Goal: Task Accomplishment & Management: Manage account settings

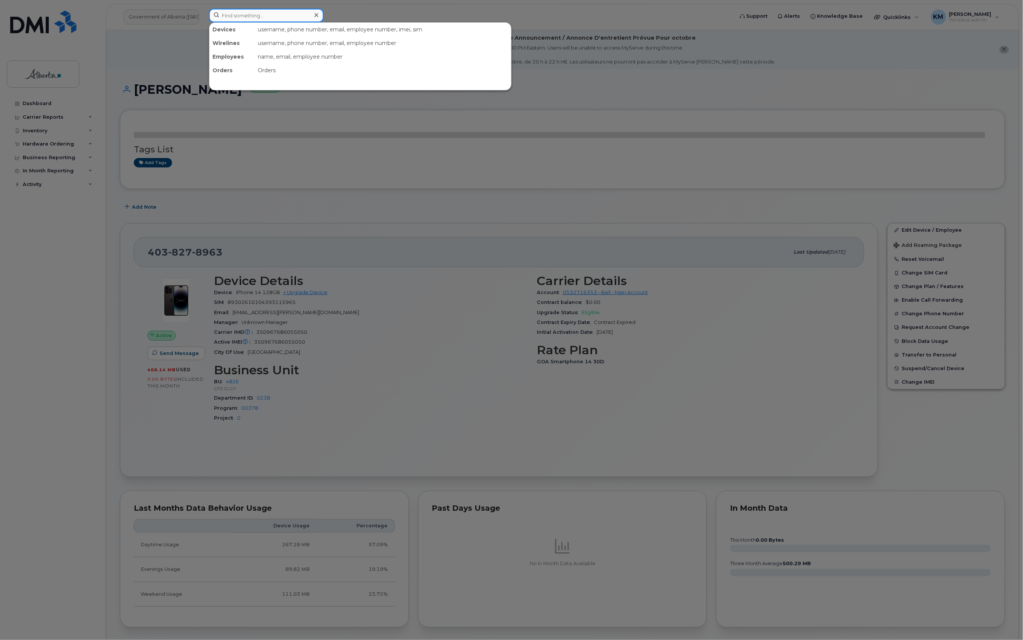
click at [288, 17] on input at bounding box center [266, 16] width 115 height 14
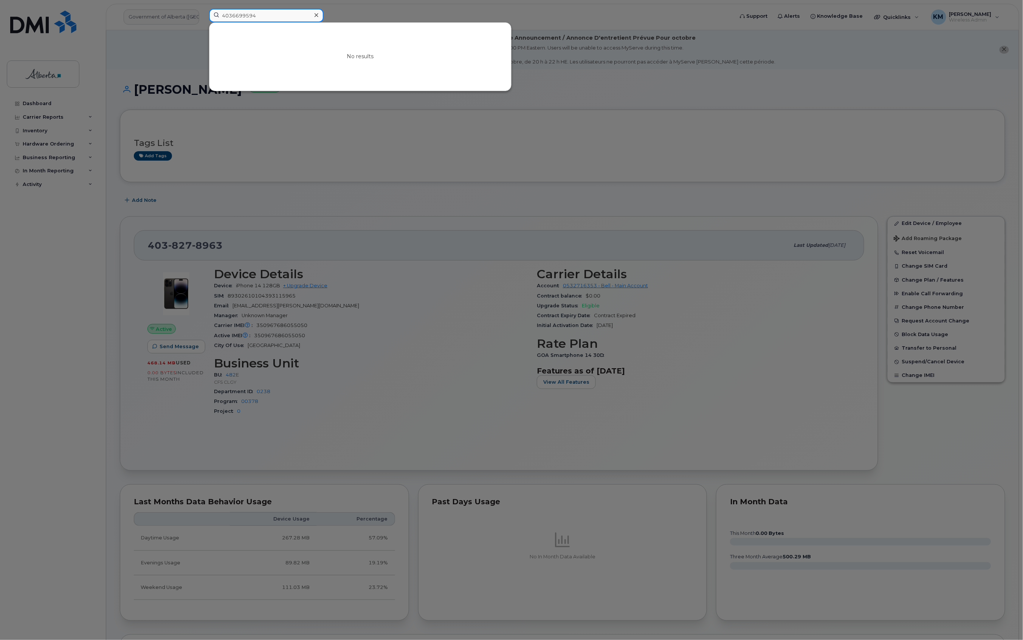
drag, startPoint x: 237, startPoint y: 21, endPoint x: 223, endPoint y: 23, distance: 13.7
click at [223, 22] on div "4036699594 No results" at bounding box center [468, 16] width 519 height 14
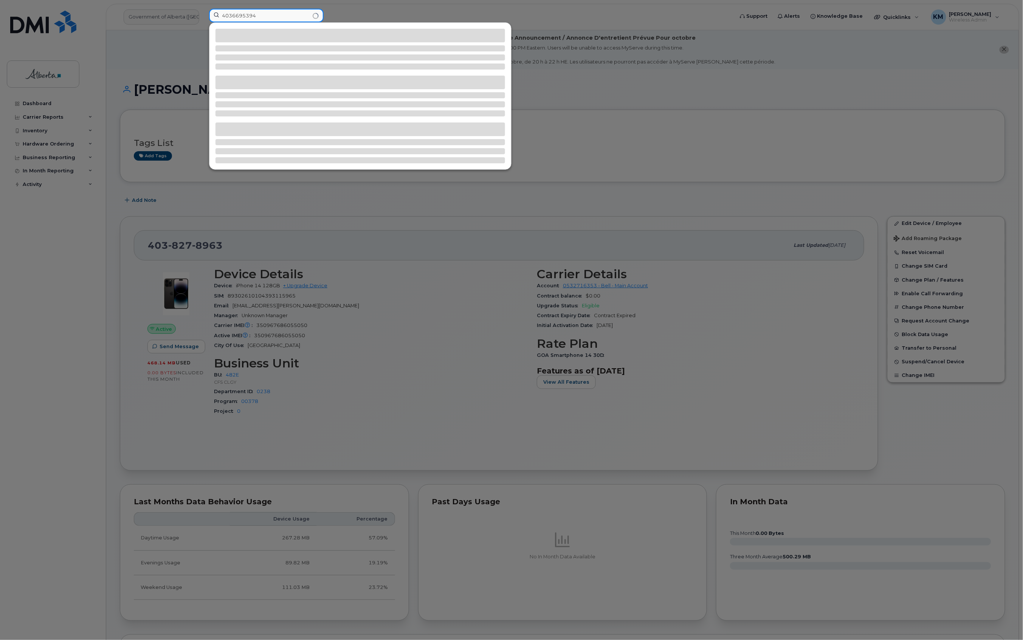
type input "4036695394"
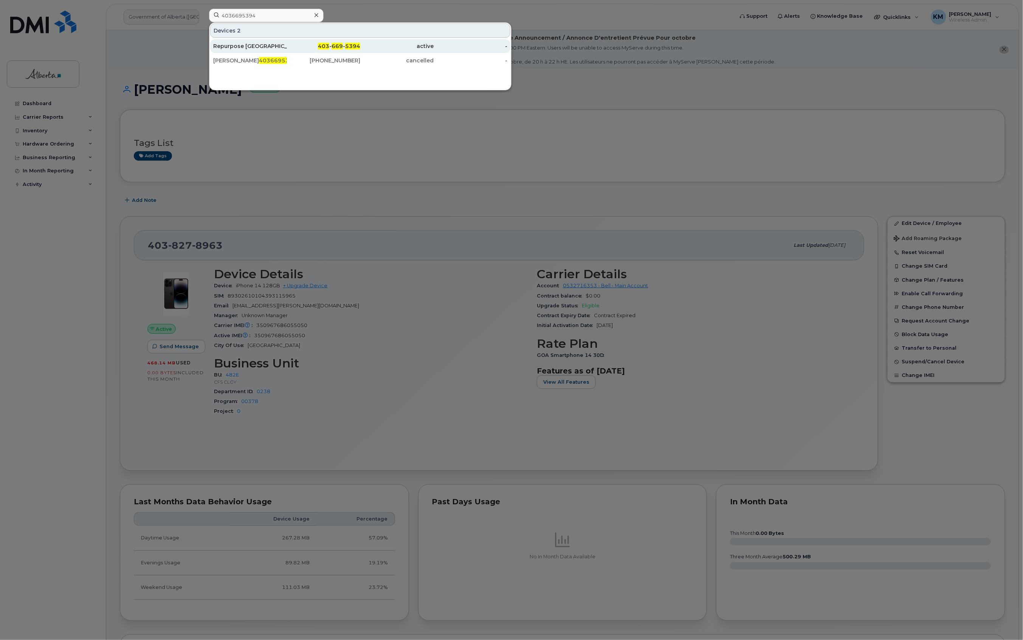
click at [239, 45] on div "Repurpose Calgary" at bounding box center [250, 46] width 74 height 8
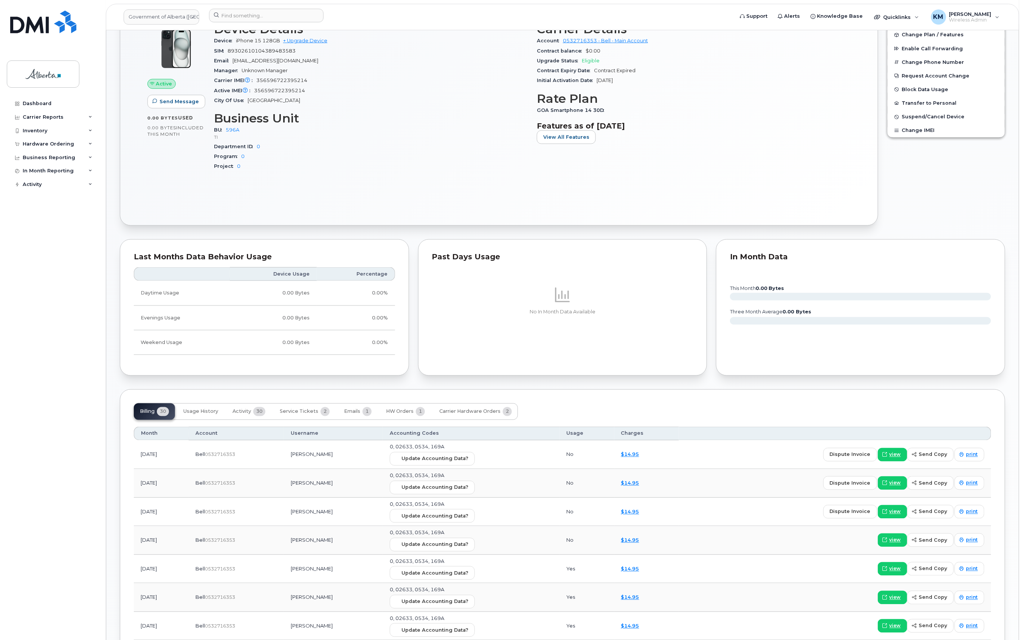
scroll to position [454, 0]
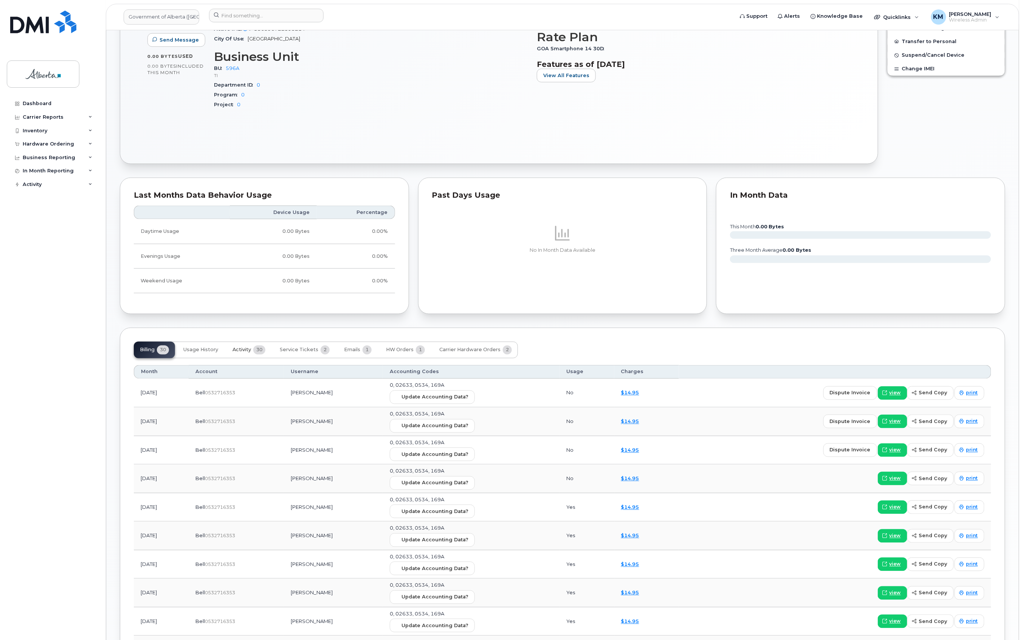
click at [245, 353] on span "Activity" at bounding box center [242, 350] width 19 height 6
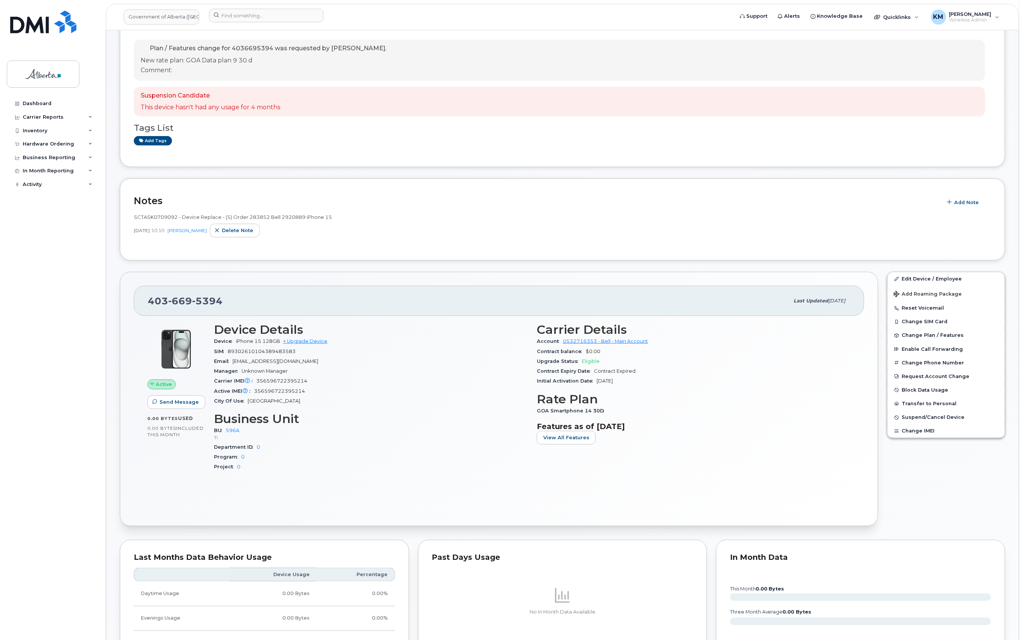
scroll to position [0, 0]
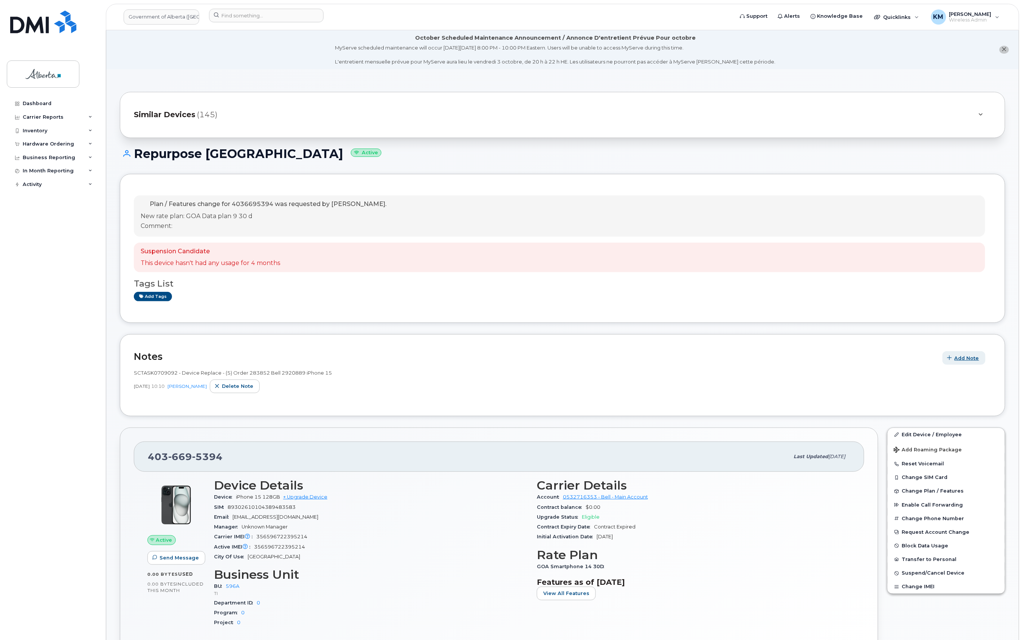
click at [963, 356] on span "Add Note" at bounding box center [967, 358] width 25 height 7
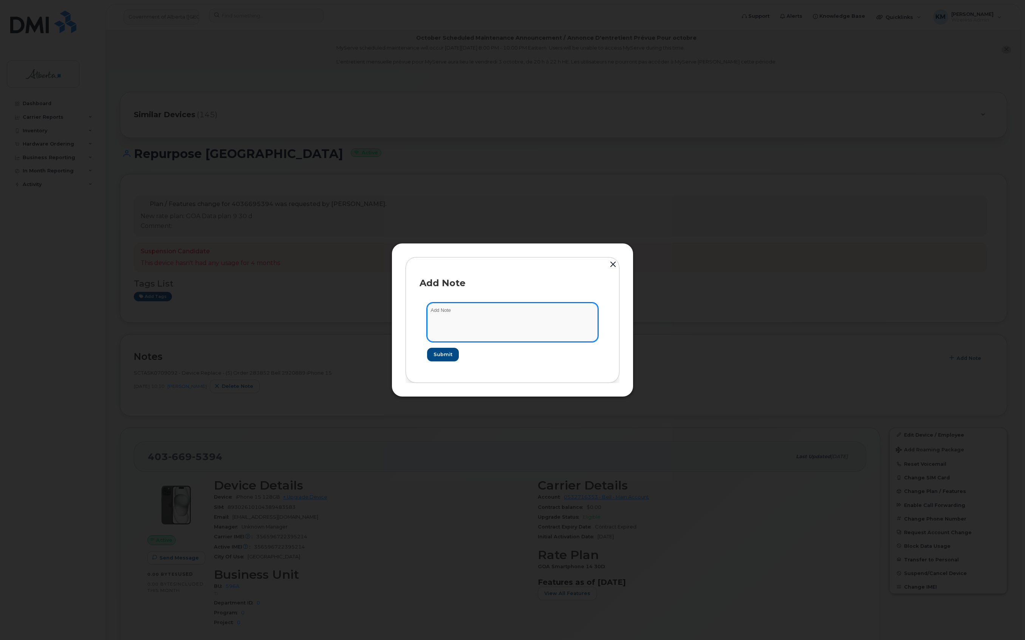
paste textarea "SCTASK0856440 Plan Cancel (1) 4036695394 Repurpose Calgary"
type textarea "SCTASK0856440 Plan Cancel (1) 4036695394 Repurpose Calgary"
click at [450, 358] on span "Submit" at bounding box center [442, 354] width 19 height 7
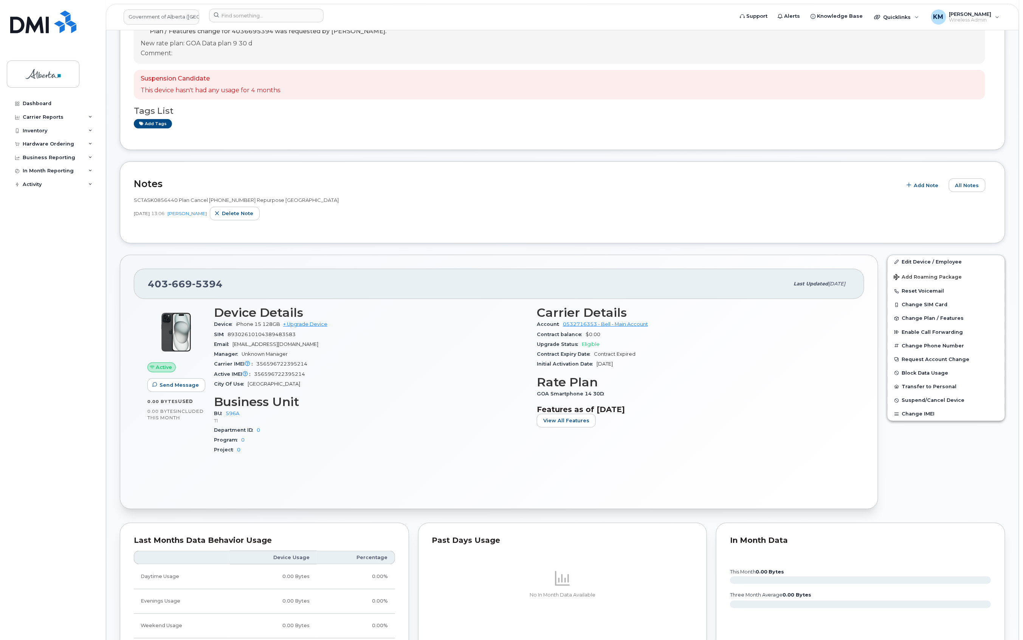
scroll to position [101, 0]
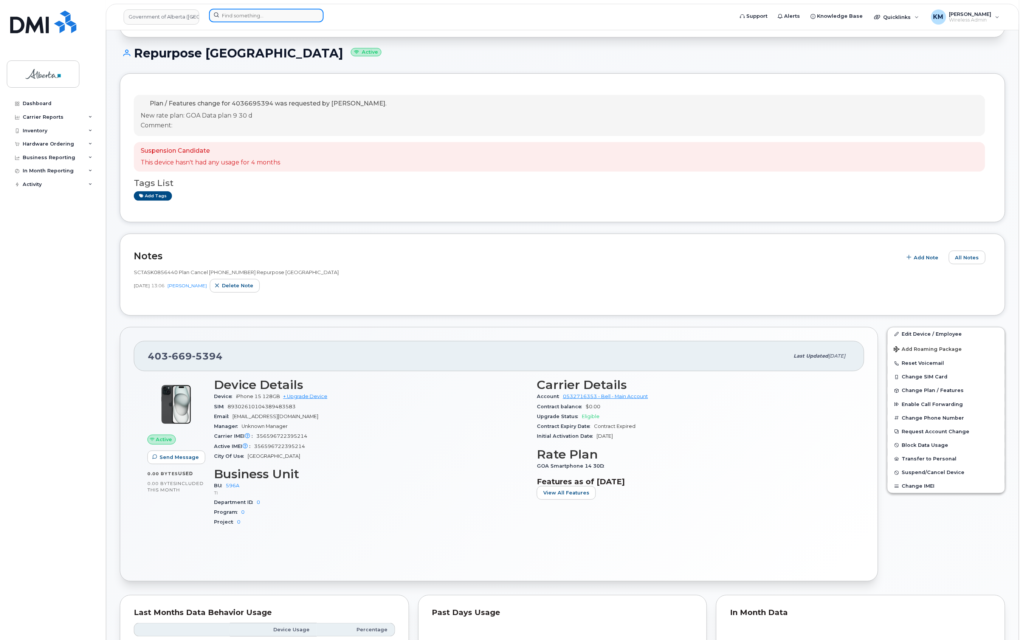
click at [241, 9] on input at bounding box center [266, 16] width 115 height 14
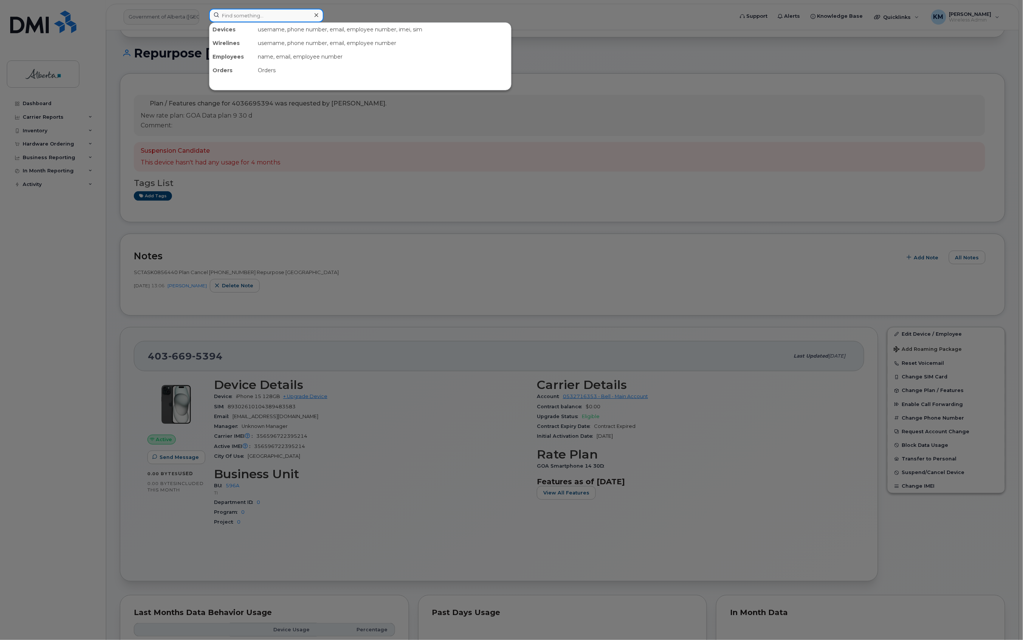
type input "5"
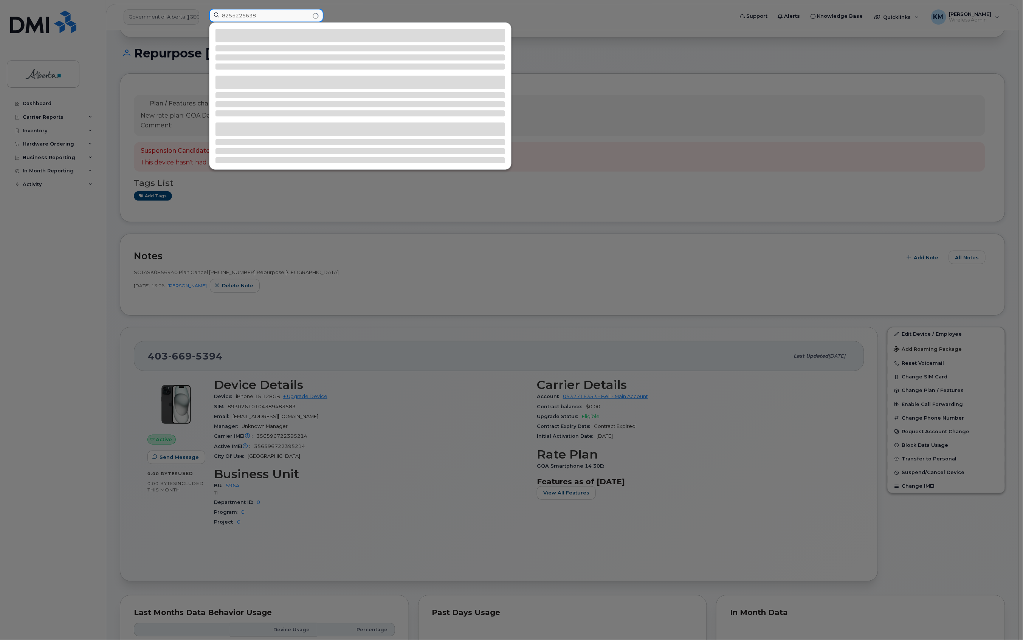
type input "8255225638"
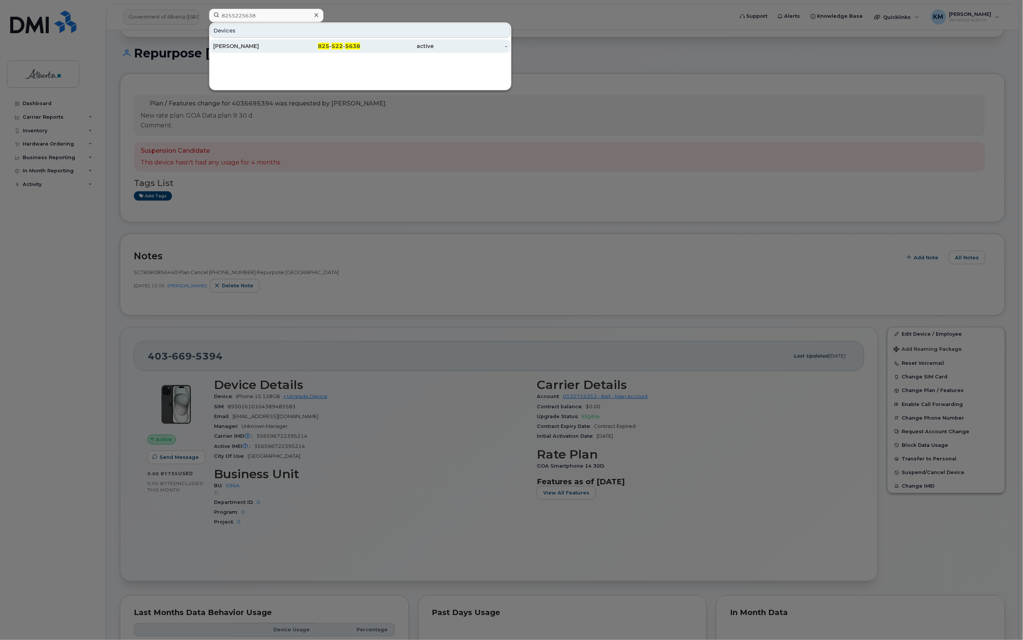
click at [247, 49] on div "Thurga Sachchithanantham" at bounding box center [250, 46] width 74 height 8
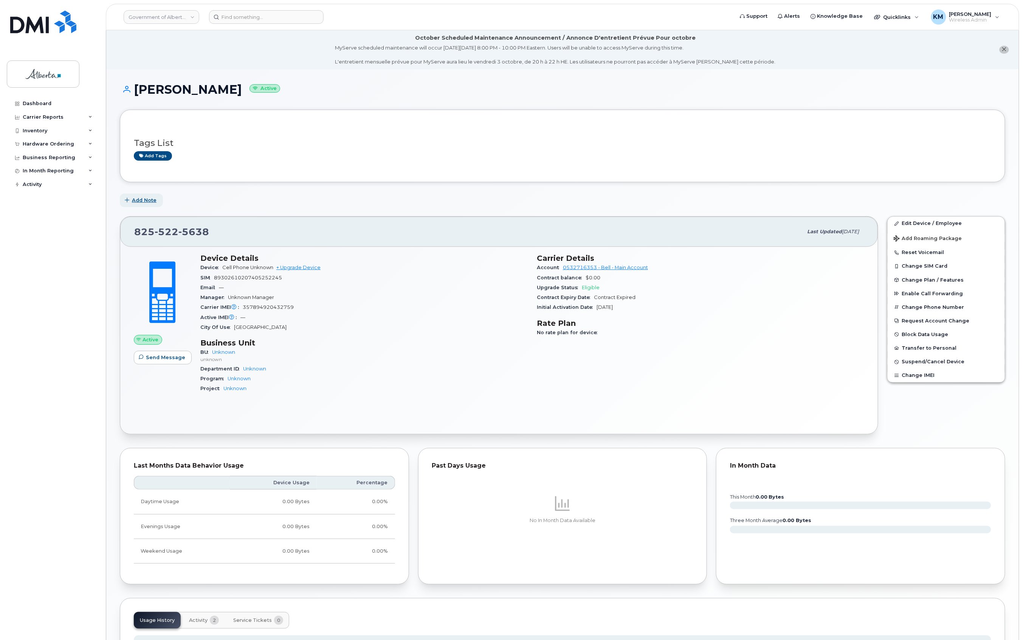
click at [148, 198] on span "Add Note" at bounding box center [144, 200] width 25 height 7
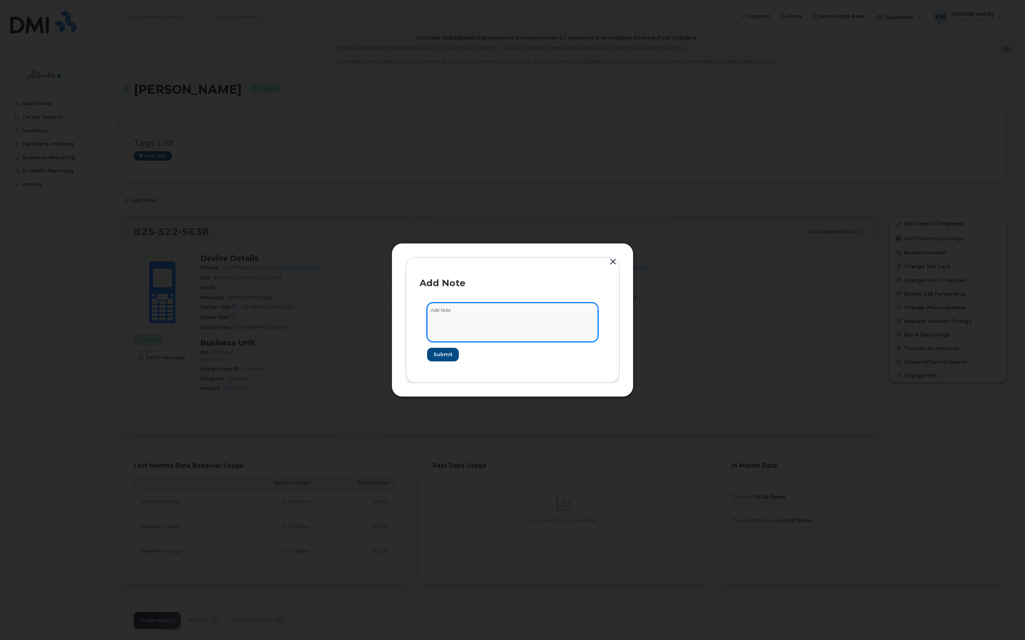
click at [471, 318] on textarea at bounding box center [512, 322] width 171 height 39
type textarea "S"
click at [534, 312] on textarea "SCTASK0858427 -" at bounding box center [512, 322] width 171 height 39
paste textarea "Plan Number Change - 5873345638 changed to 8255225638 - eOrdering 2771885"
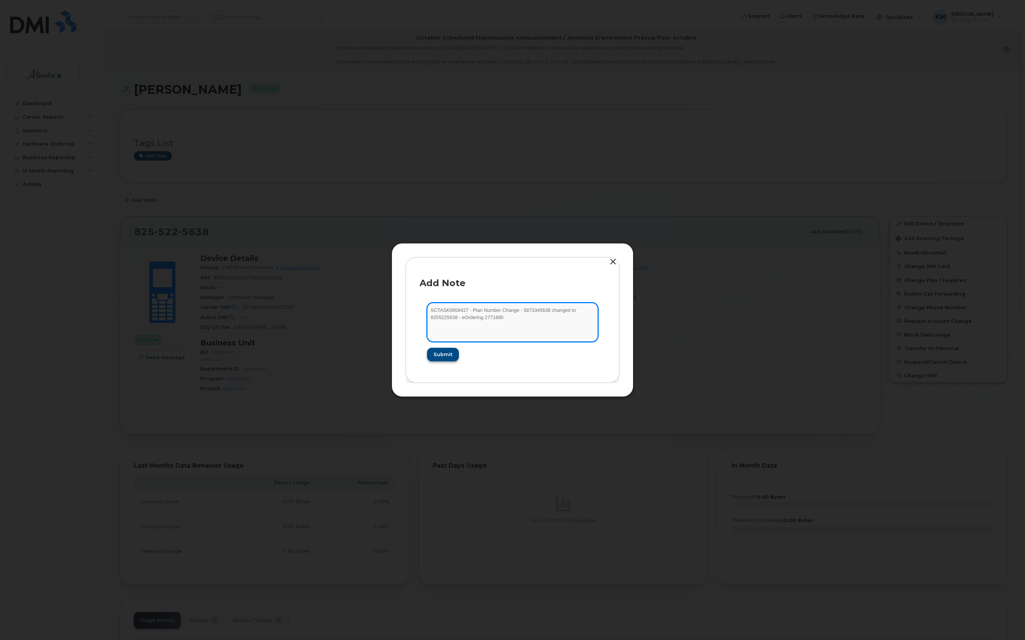
type textarea "SCTASK0858427 - Plan Number Change - 5873345638 changed to 8255225638 - eOrderi…"
click at [440, 360] on button "Submit" at bounding box center [442, 355] width 31 height 14
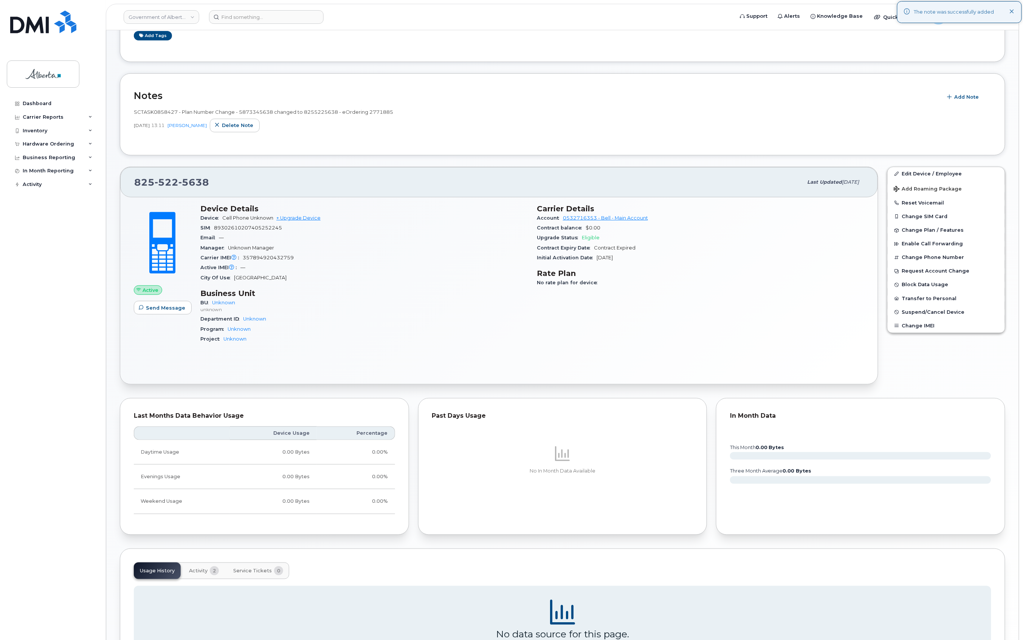
scroll to position [109, 0]
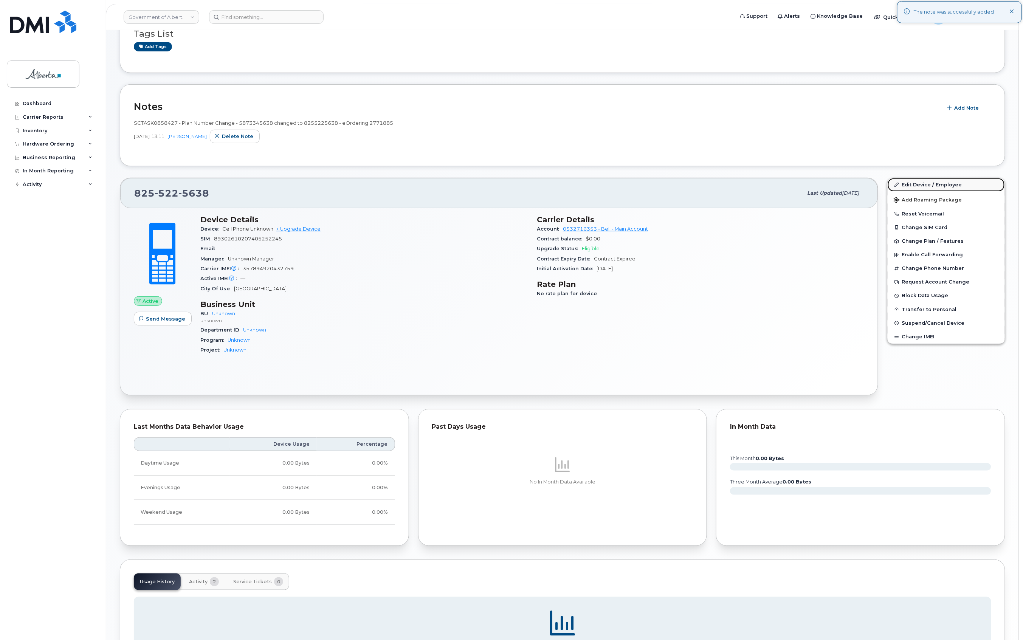
click at [943, 179] on link "Edit Device / Employee" at bounding box center [946, 185] width 117 height 14
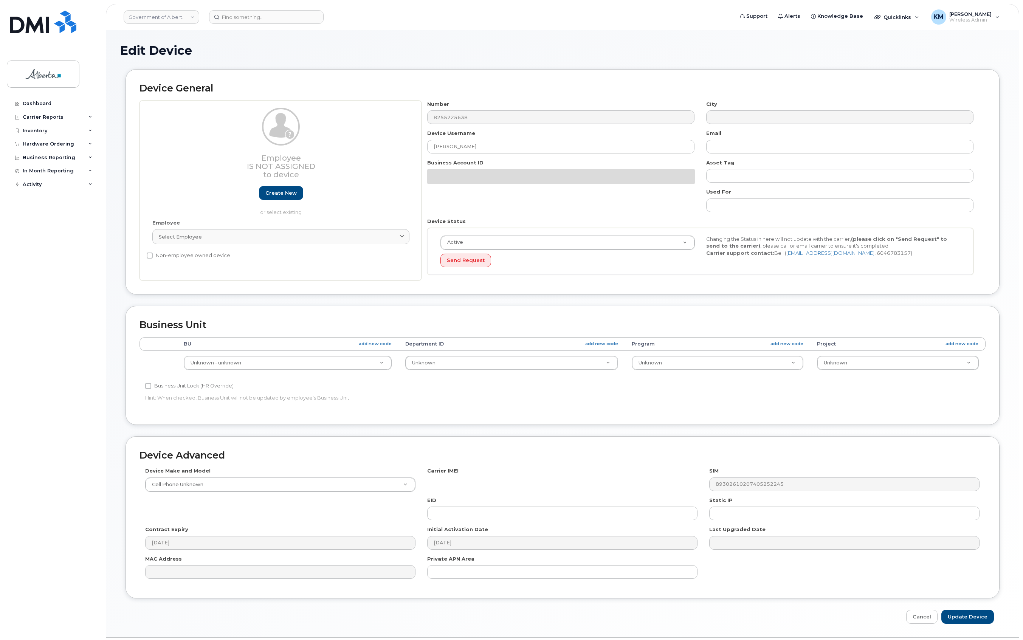
select select "4100854"
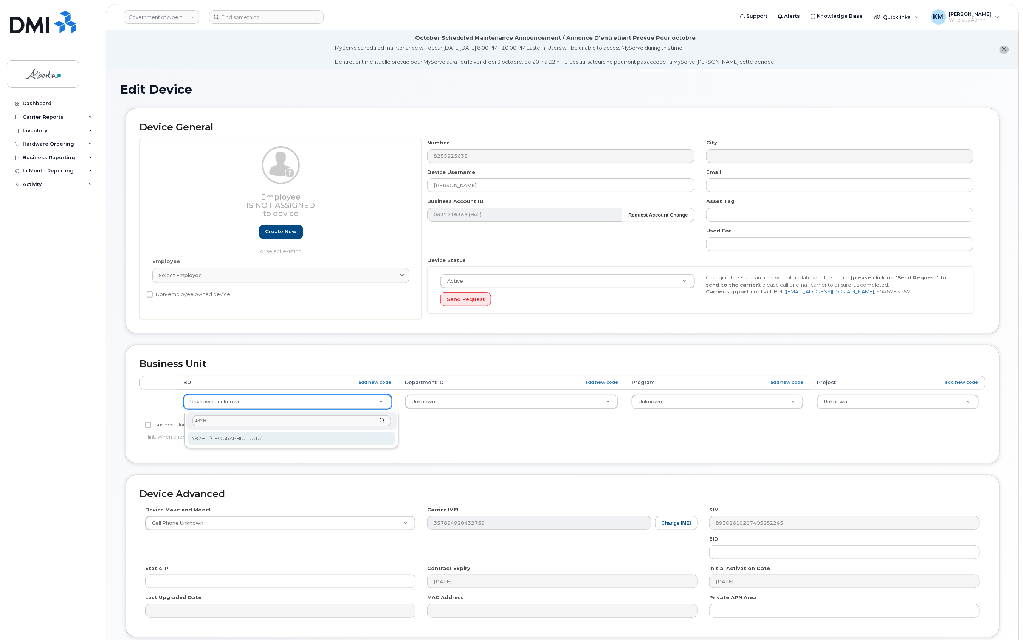
type input "482H"
select select "29588065"
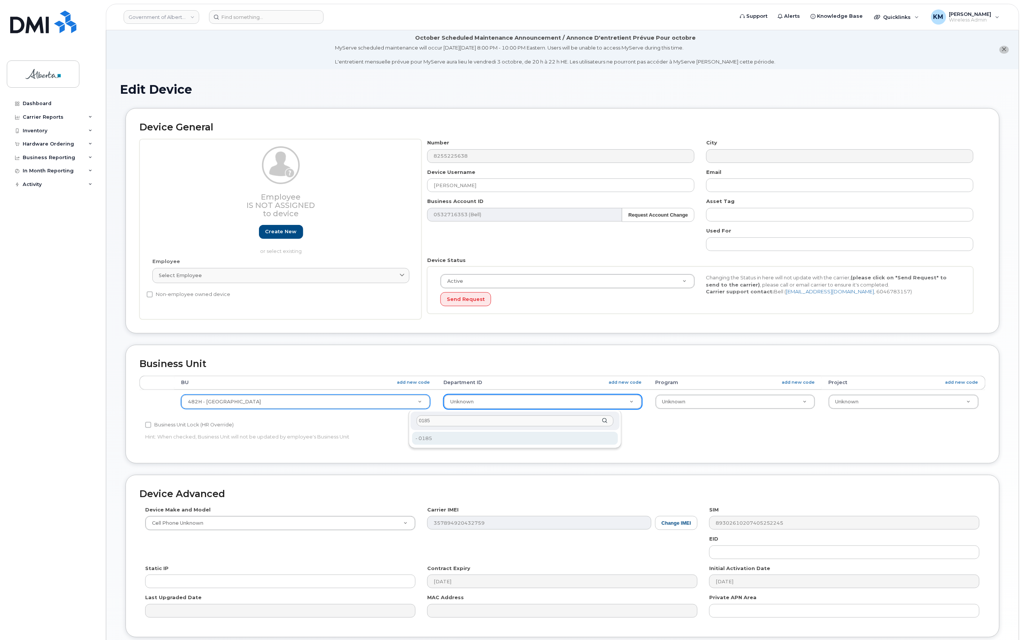
type input "0185"
type input "4752089"
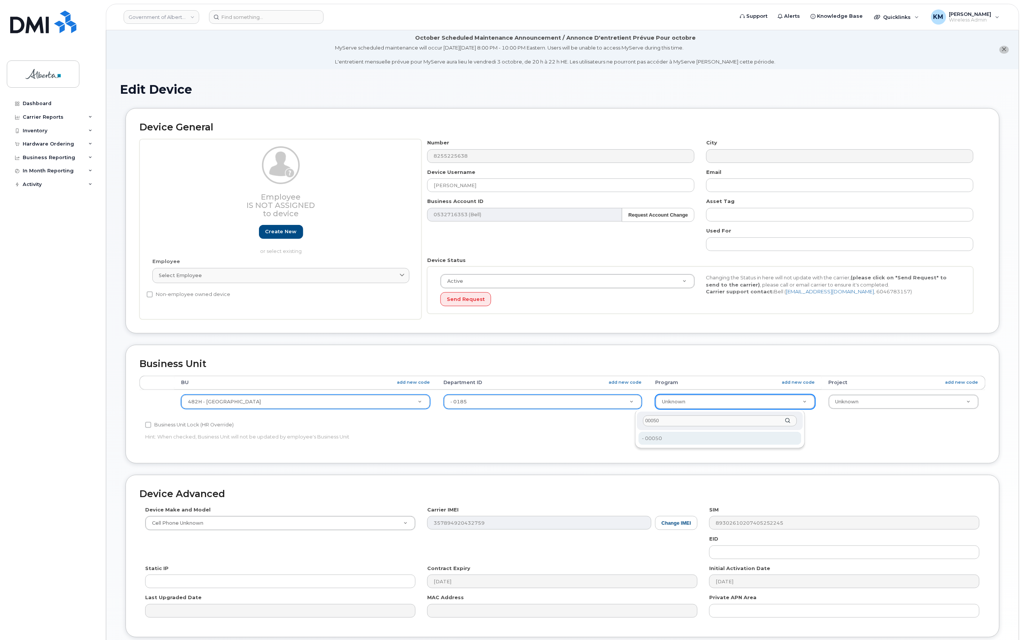
type input "00050"
type input "4753251"
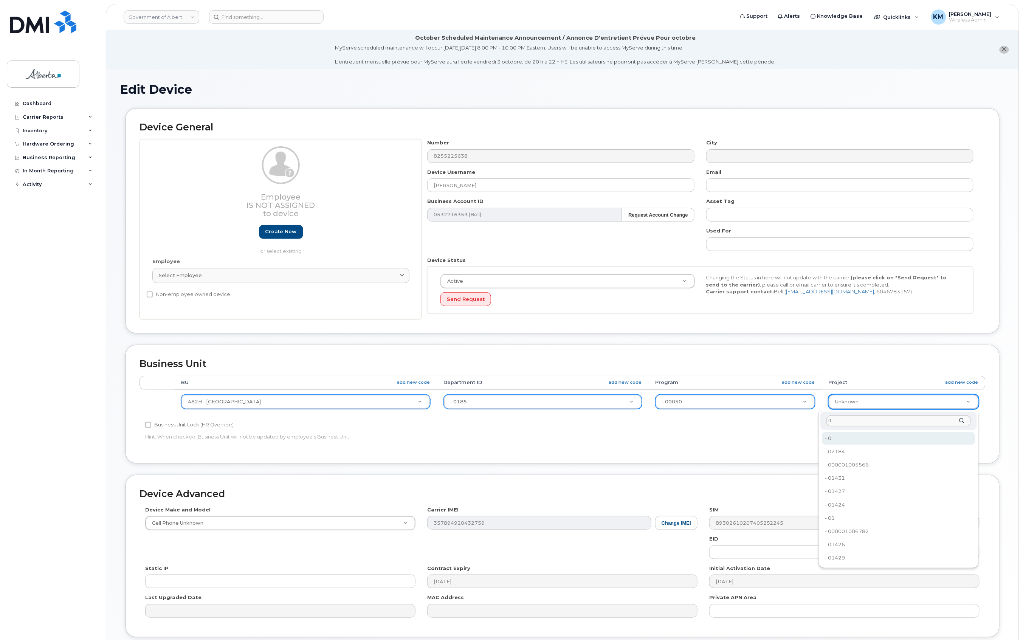
type input "0"
type input "4753728"
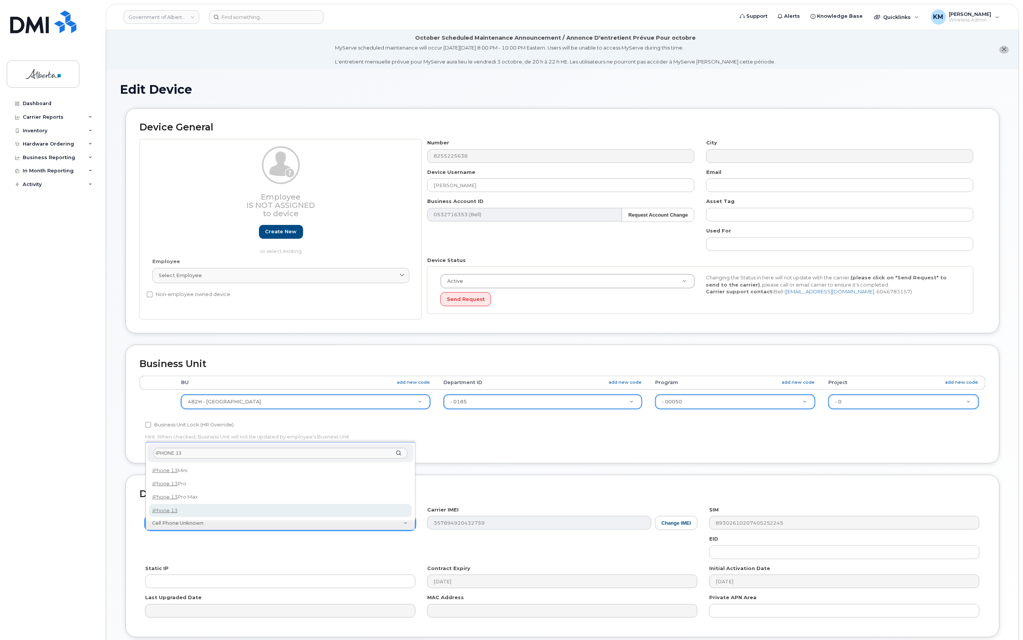
type input "IPHONE 13"
select select "2612"
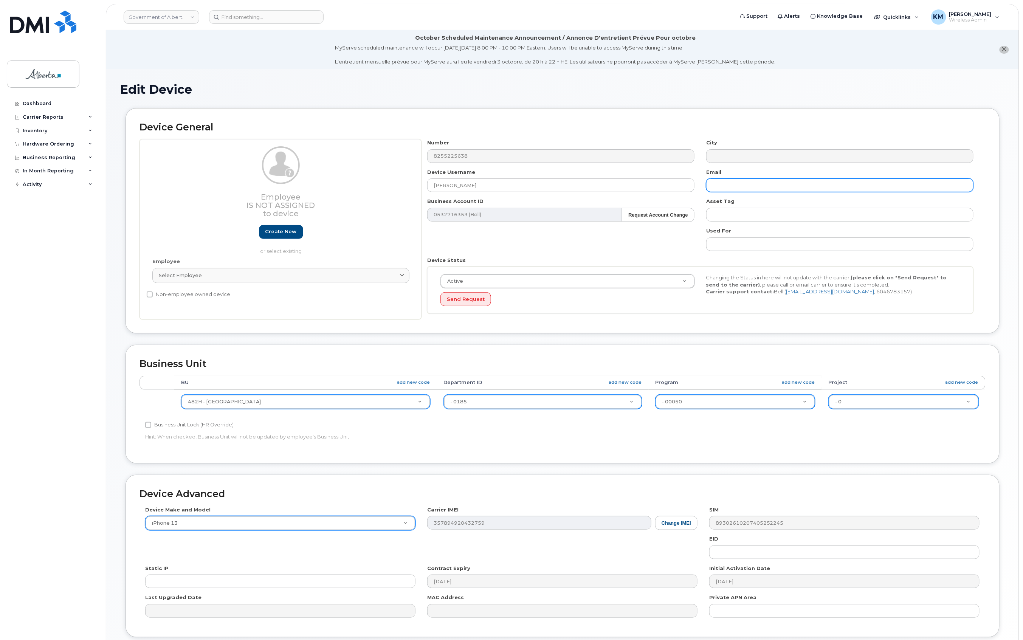
click at [758, 179] on input "text" at bounding box center [839, 185] width 267 height 14
paste input "Plan Number Change - 5873345638 changed to 8255225638 - eOrdering 2771885"
type input "Plan Number Change - 5873345638 changed to 8255225638 - eOrdering 2771885"
drag, startPoint x: 939, startPoint y: 185, endPoint x: 640, endPoint y: 193, distance: 299.2
click at [640, 193] on div "Number 8255225638 City Device Username Thurga Sachchithanantham Email Plan Numb…" at bounding box center [701, 229] width 558 height 180
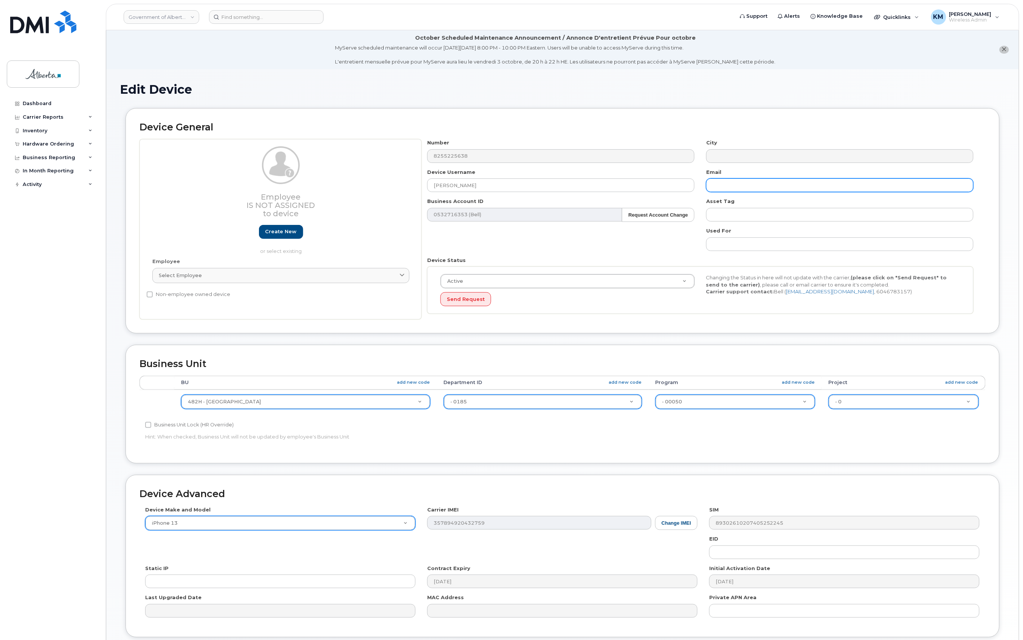
drag, startPoint x: 37, startPoint y: 211, endPoint x: 710, endPoint y: 185, distance: 673.9
click at [710, 185] on input "text" at bounding box center [839, 185] width 267 height 14
paste input "Plan Number Change - 5873345638 changed to 8255225638 - eOrdering 2771885"
type input "Plan Number Change - 5873345638 changed to 8255225638 - eOrdering 2771885"
drag, startPoint x: 928, startPoint y: 183, endPoint x: 694, endPoint y: 179, distance: 233.7
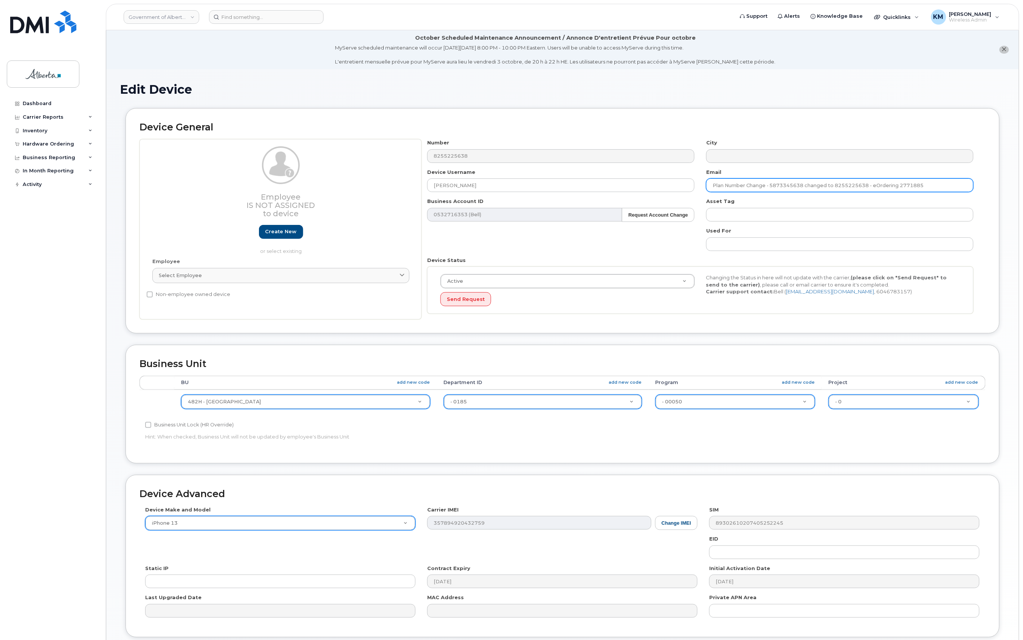
click at [694, 179] on div "Number 8255225638 City Device Username Thurga Sachchithanantham Email Plan Numb…" at bounding box center [701, 229] width 558 height 180
click at [800, 186] on input "text" at bounding box center [839, 185] width 267 height 14
paste input "Thurga.Sachchithanantham@gov.ab.ca"
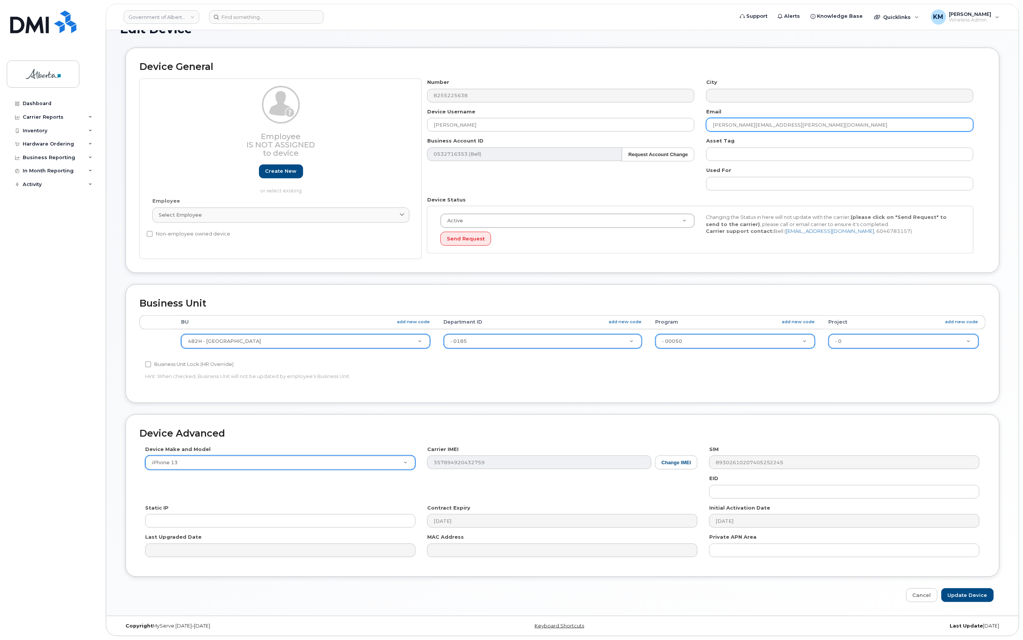
scroll to position [63, 0]
type input "Thurga.Sachchithanantham@gov.ab.ca"
click at [969, 592] on input "Update Device" at bounding box center [967, 595] width 53 height 14
type input "Saving..."
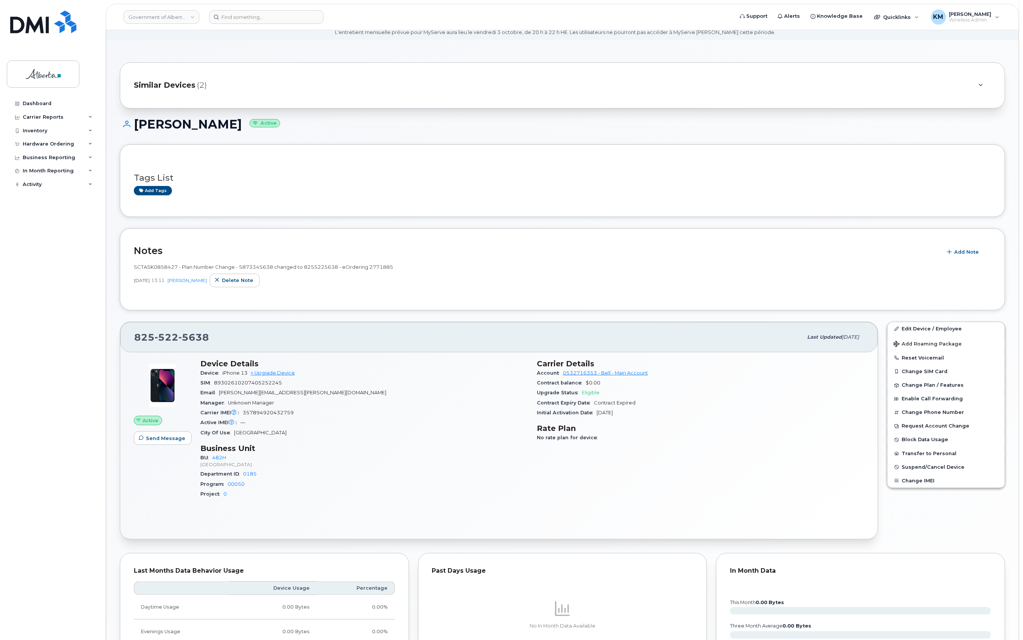
scroll to position [50, 0]
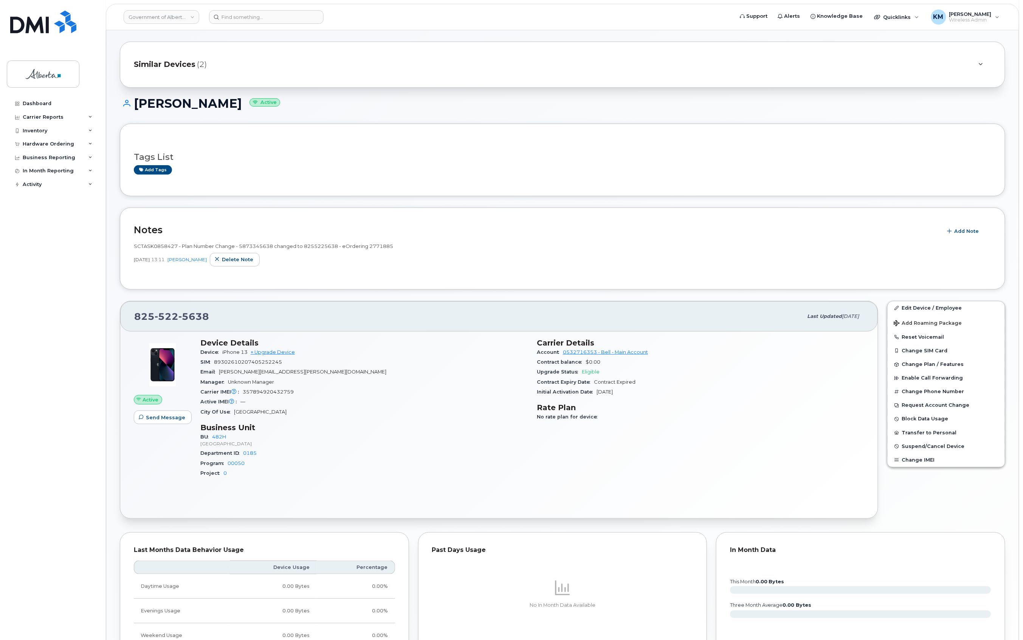
click at [76, 477] on div "Dashboard Carrier Reports Monthly Billing Data Daily Data Pooling Data Behavior…" at bounding box center [53, 363] width 93 height 532
click at [254, 16] on input at bounding box center [266, 17] width 115 height 14
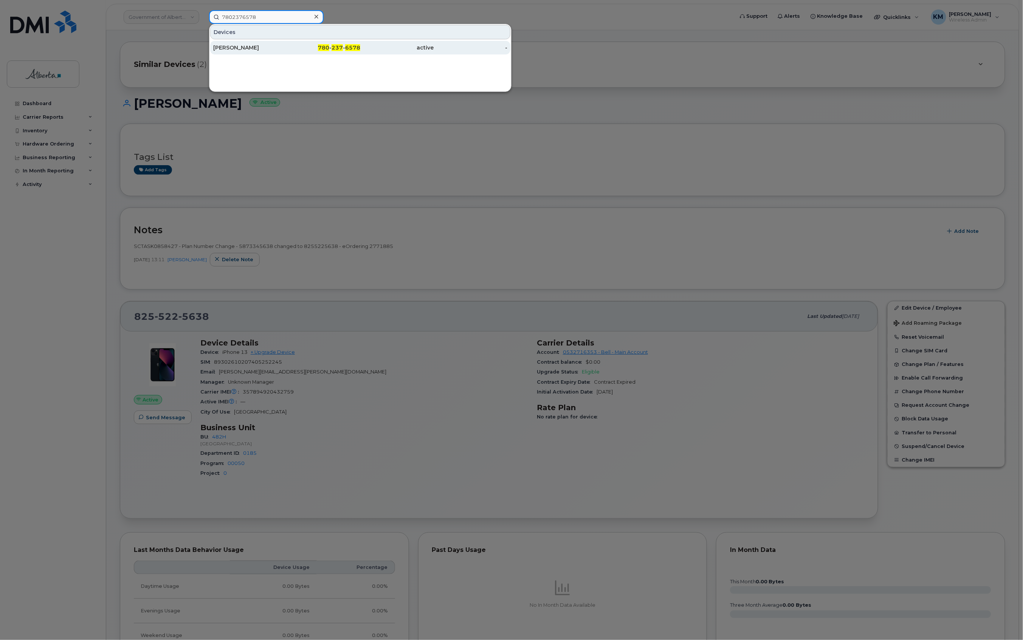
type input "7802376578"
click at [263, 49] on div "[PERSON_NAME]" at bounding box center [250, 48] width 74 height 8
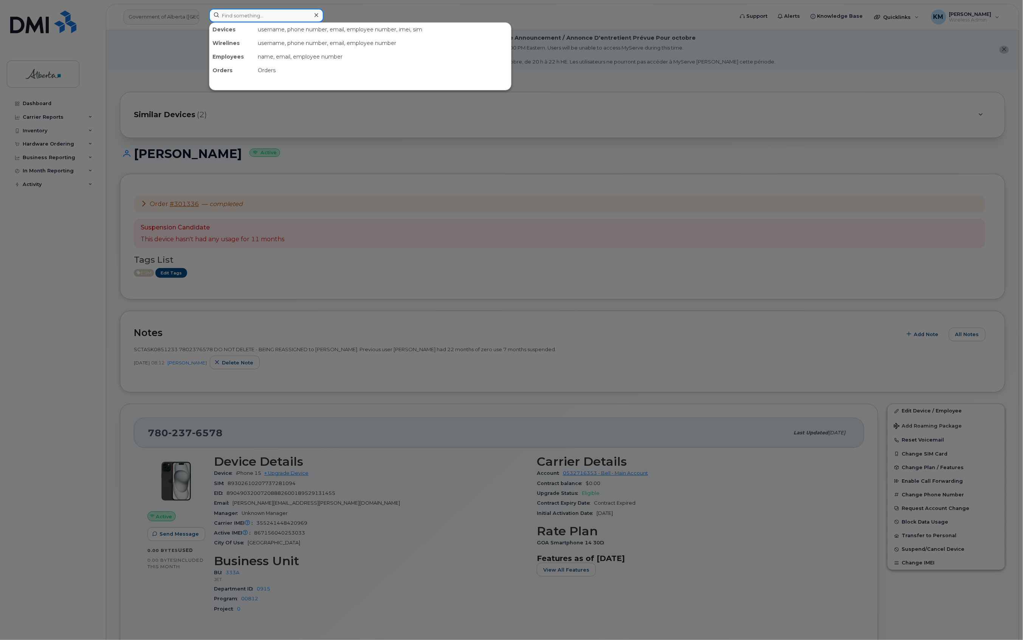
click at [267, 18] on input at bounding box center [266, 16] width 115 height 14
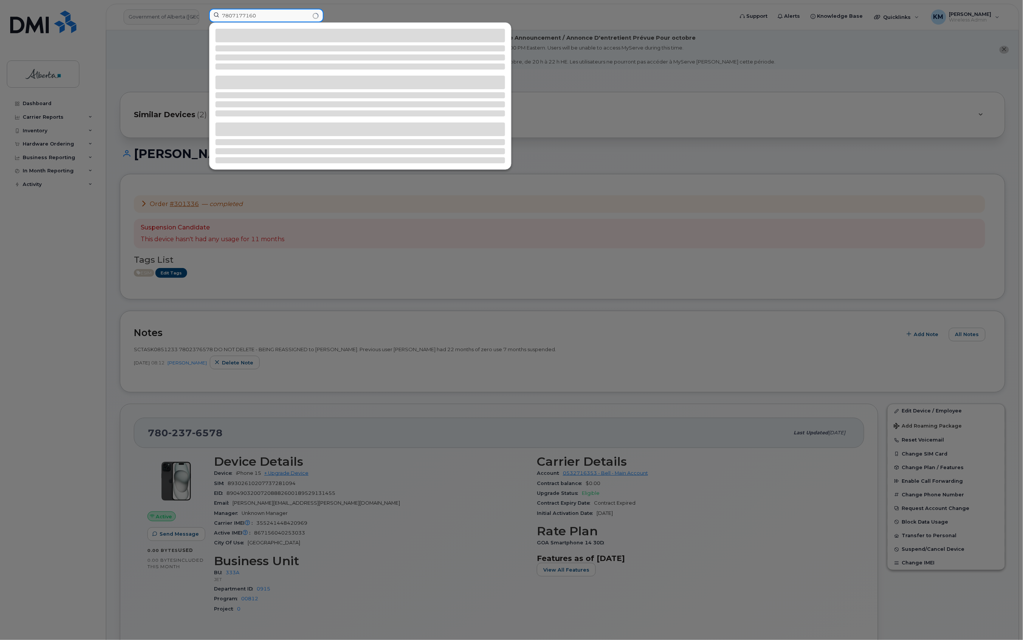
type input "7807177160"
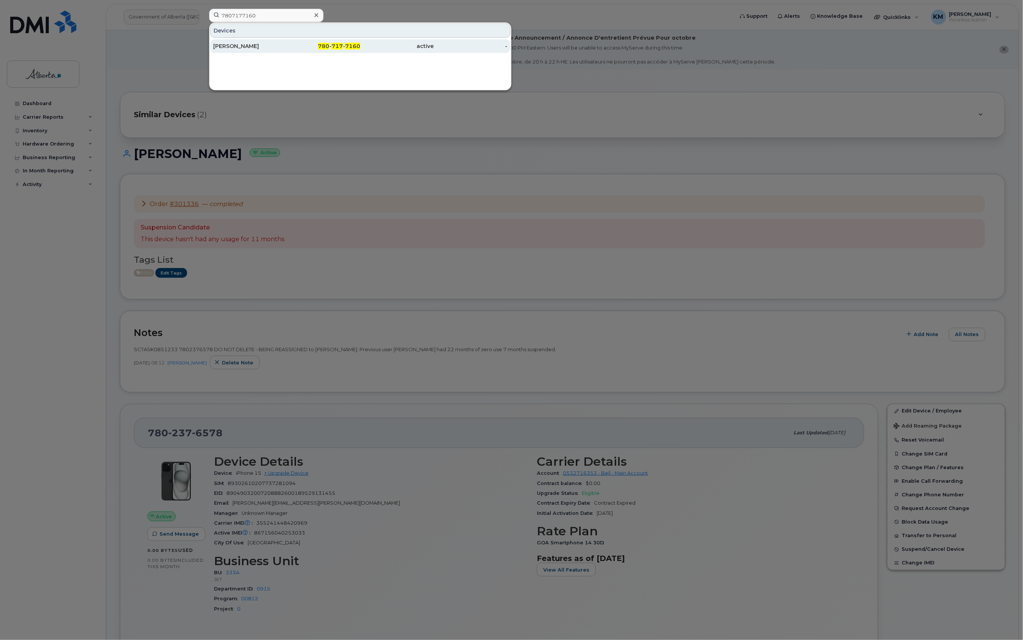
click at [267, 45] on div "Marnie Mills" at bounding box center [250, 46] width 74 height 8
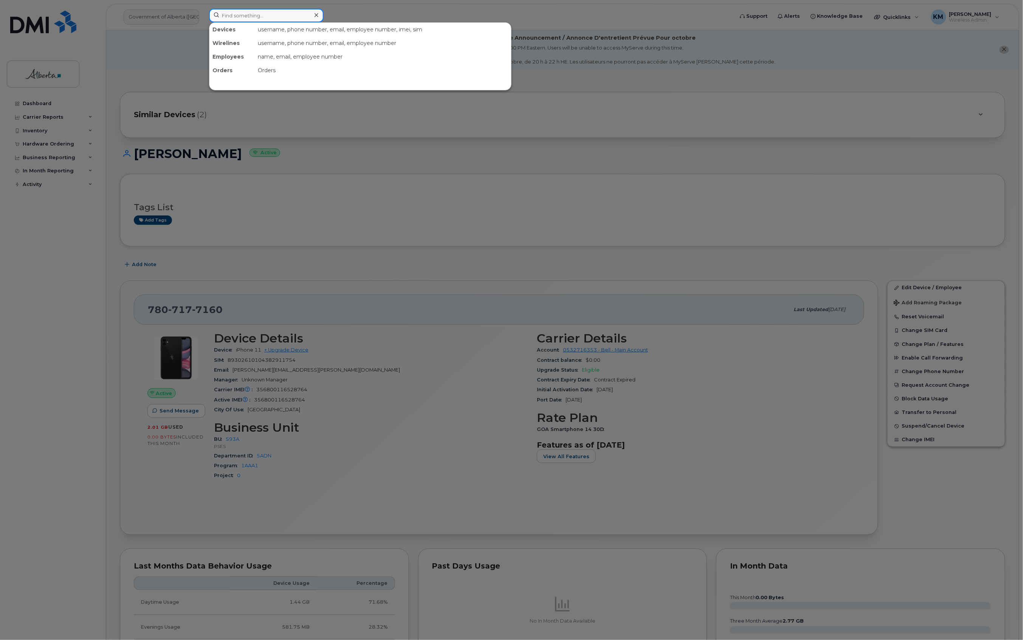
paste input "7806908083"
type input "7806908083"
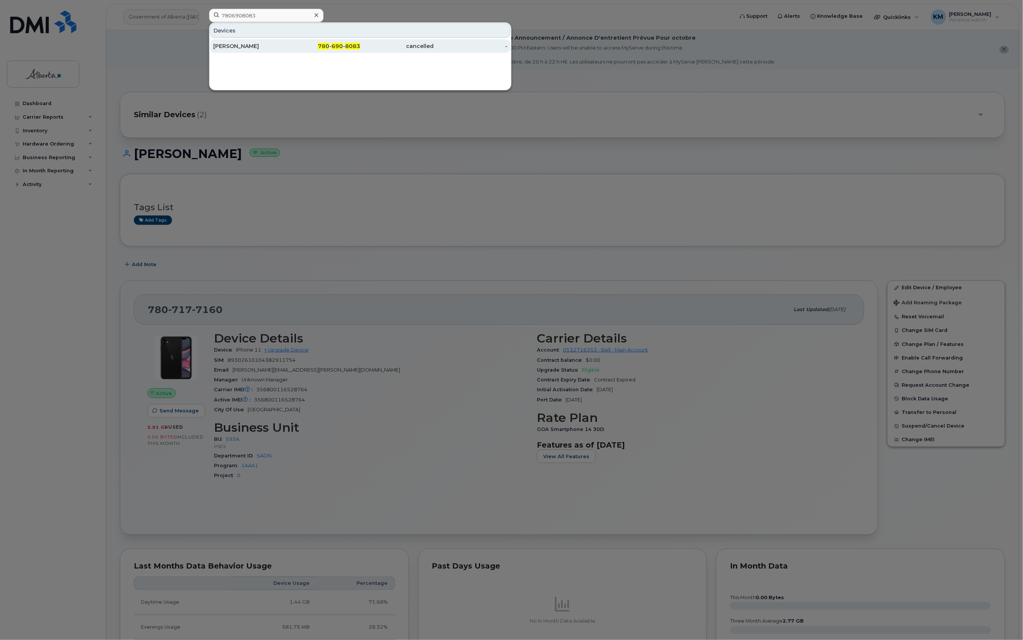
click at [249, 46] on div "[PERSON_NAME]" at bounding box center [250, 46] width 74 height 8
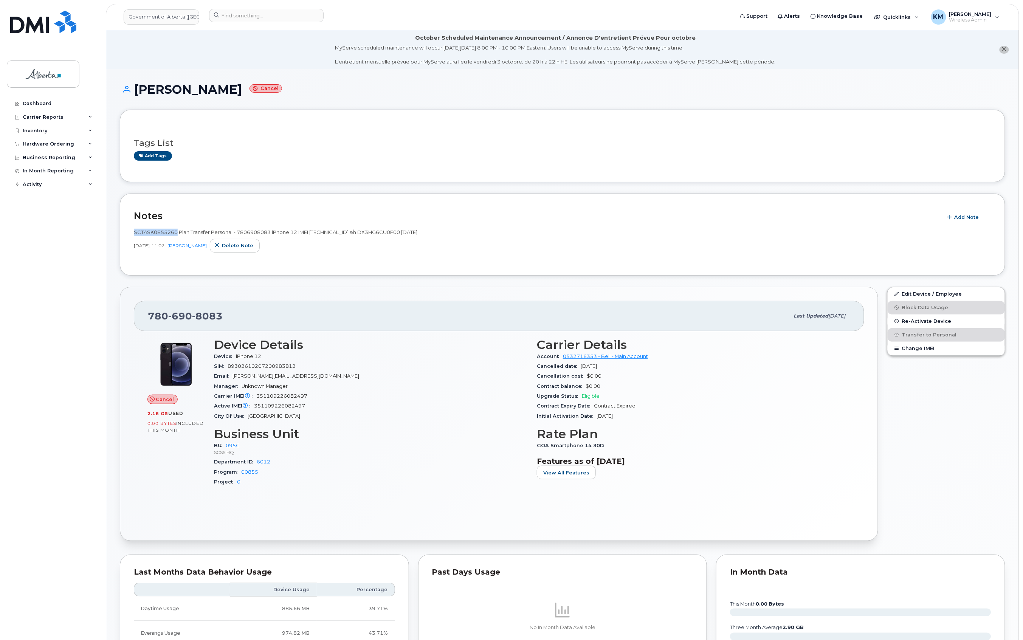
drag, startPoint x: 176, startPoint y: 234, endPoint x: 133, endPoint y: 234, distance: 42.3
click at [133, 234] on div "Notes Add Note SCTASK0855260 Plan Transfer Personal - 7806908083 iPhone 12 IMEI…" at bounding box center [562, 235] width 885 height 82
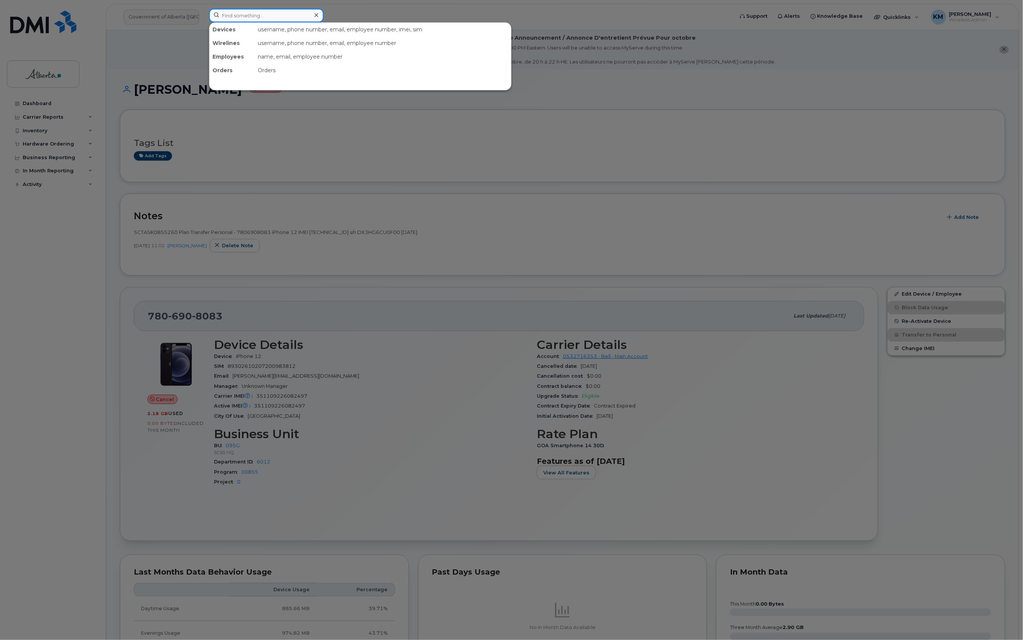
click at [281, 17] on input at bounding box center [266, 16] width 115 height 14
type input "7802376578"
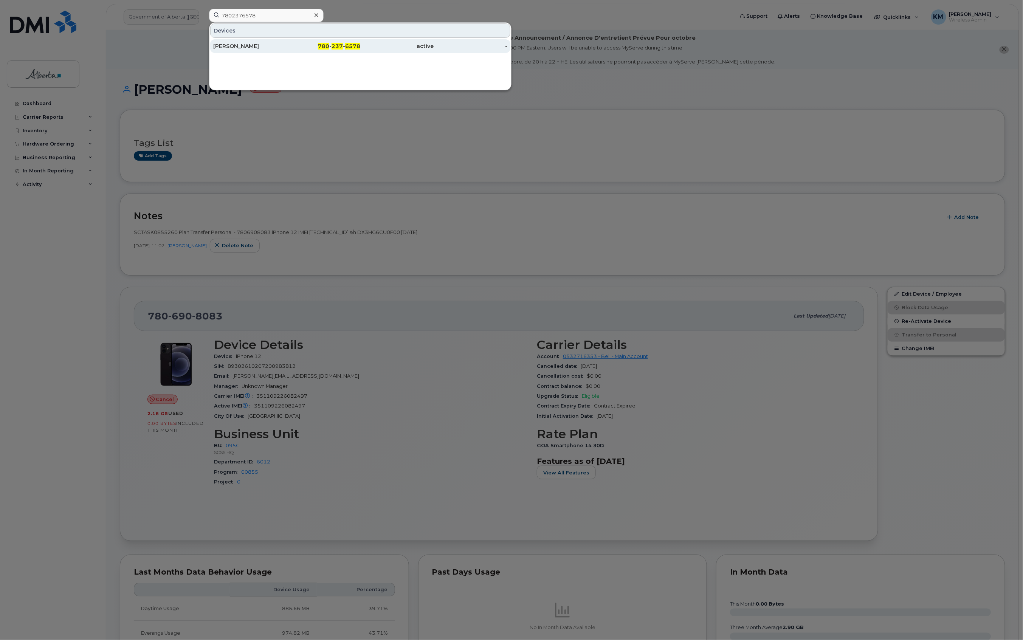
click at [287, 49] on div "780 - 237 - 6578" at bounding box center [324, 46] width 74 height 8
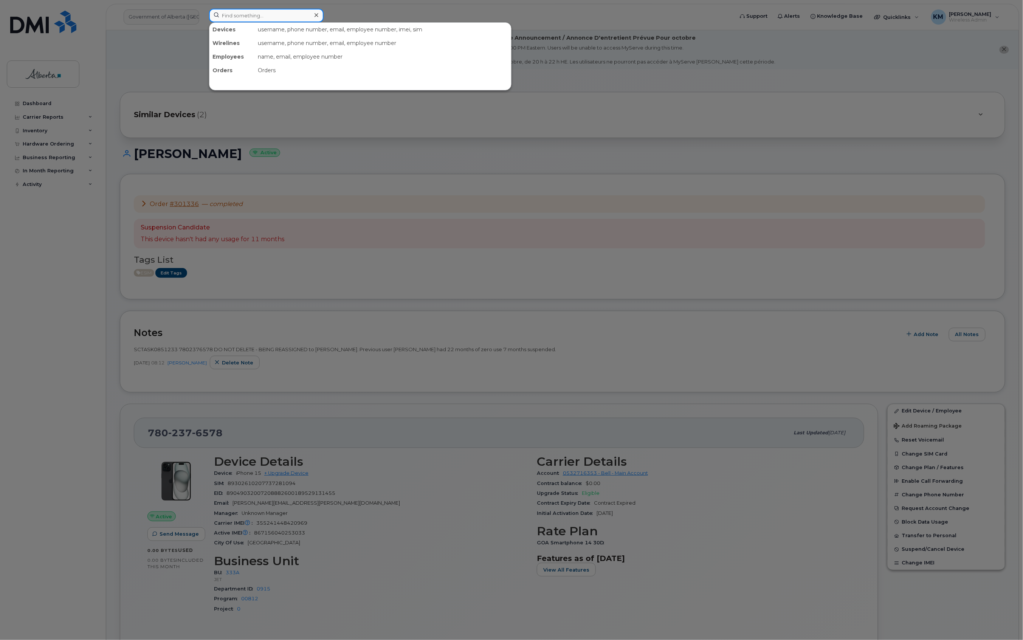
click at [274, 17] on input at bounding box center [266, 16] width 115 height 14
type input "5873375064"
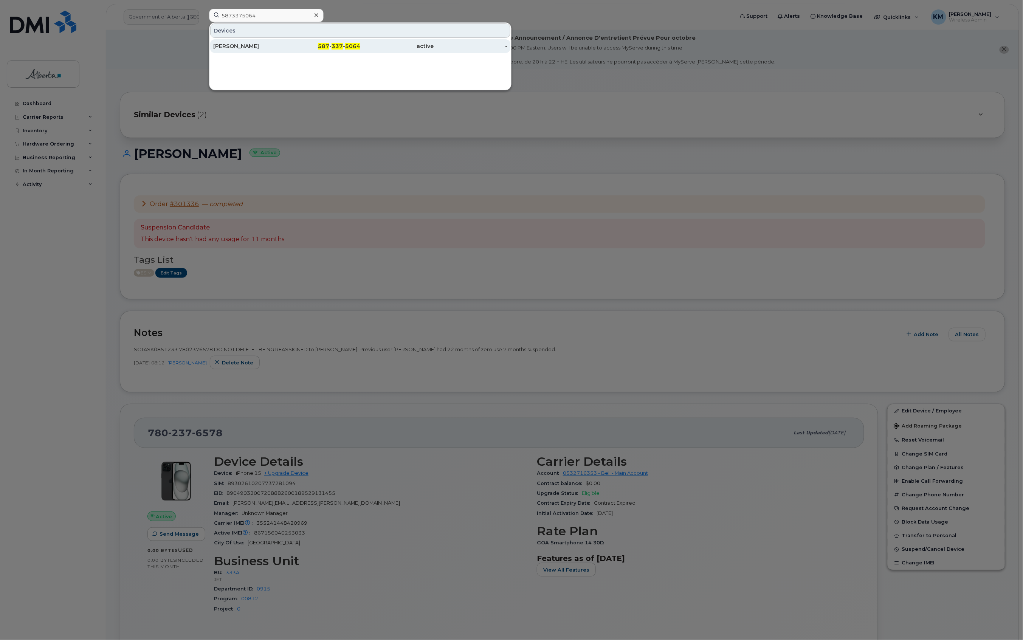
click at [278, 50] on div "[PERSON_NAME]" at bounding box center [250, 46] width 74 height 14
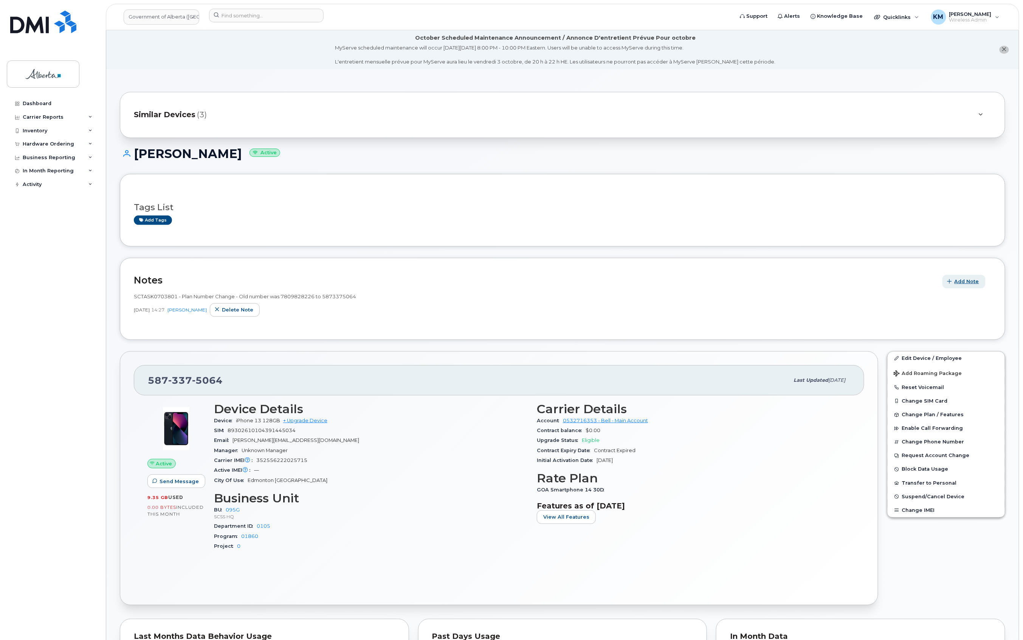
click at [971, 284] on span "Add Note" at bounding box center [967, 281] width 25 height 7
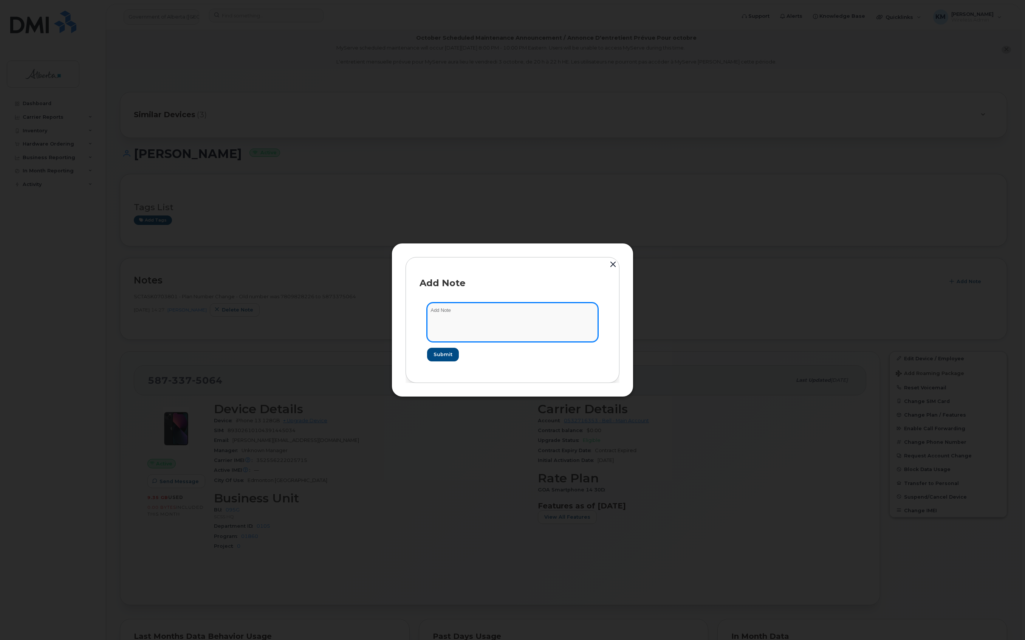
click at [498, 311] on textarea at bounding box center [512, 322] width 171 height 39
paste textarea "SCTASK0860807 Plan Cancel [PHONE_NUMBER] Repurpose [GEOGRAPHIC_DATA]"
type textarea "SCTASK0860807 Plan Cancel [PHONE_NUMBER] Repurpose [GEOGRAPHIC_DATA]"
click at [442, 359] on button "Submit" at bounding box center [442, 355] width 31 height 14
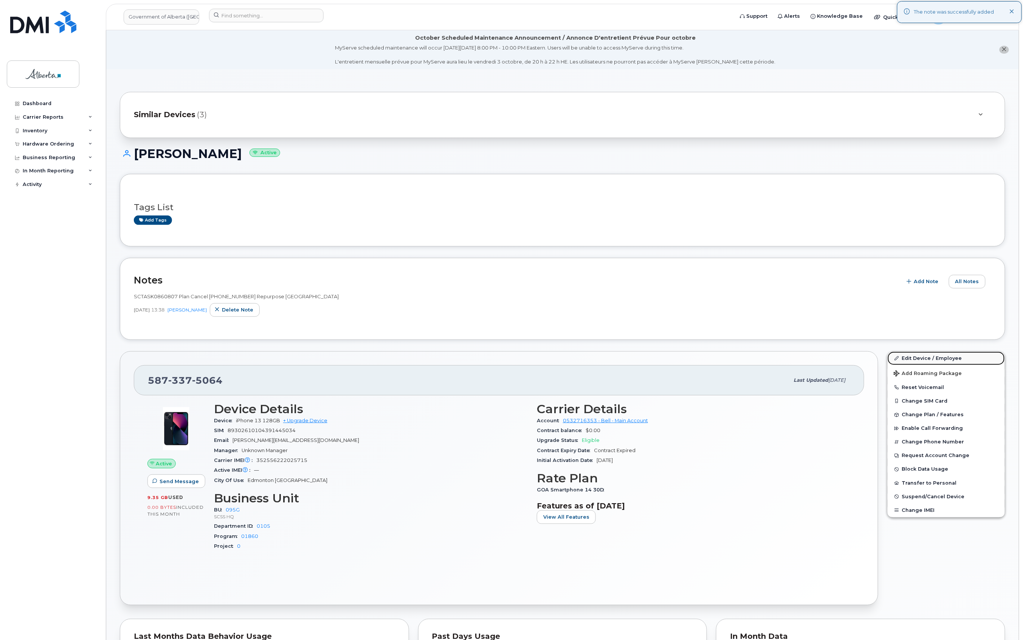
click at [944, 355] on link "Edit Device / Employee" at bounding box center [946, 359] width 117 height 14
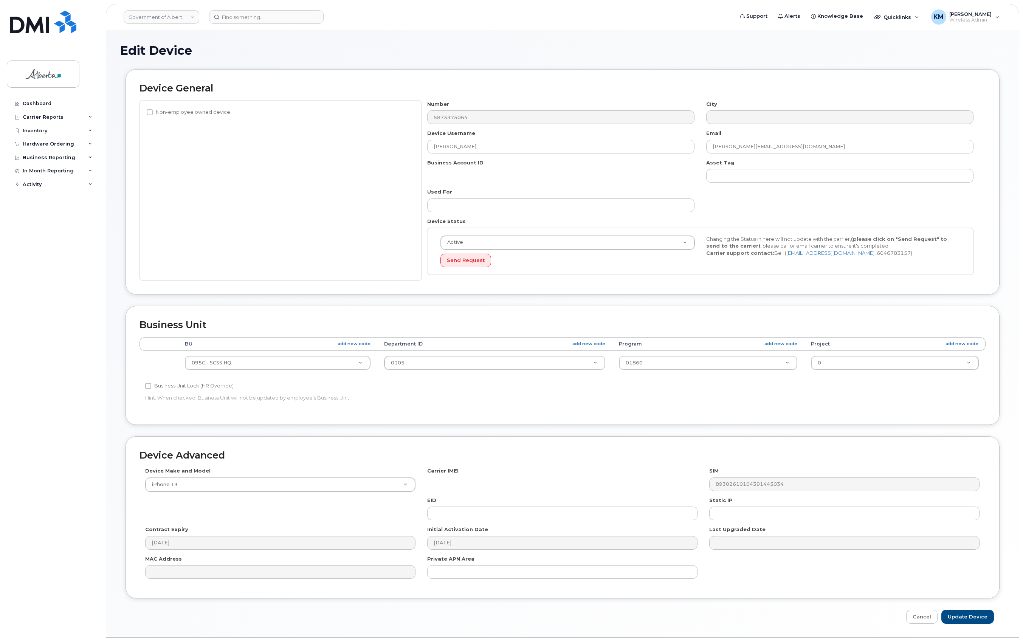
select select "4120333"
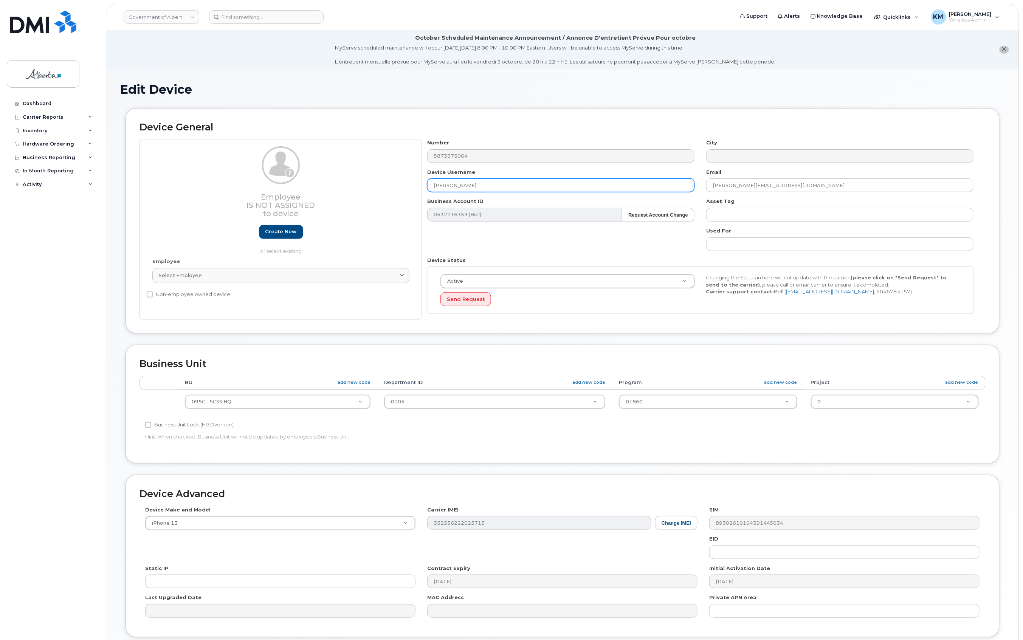
drag, startPoint x: 466, startPoint y: 182, endPoint x: 409, endPoint y: 184, distance: 57.5
click at [409, 184] on div "Employee Is not assigned to device Create new or select existing Employee Selec…" at bounding box center [563, 229] width 846 height 180
type input "Repurpose [GEOGRAPHIC_DATA]"
type input "r"
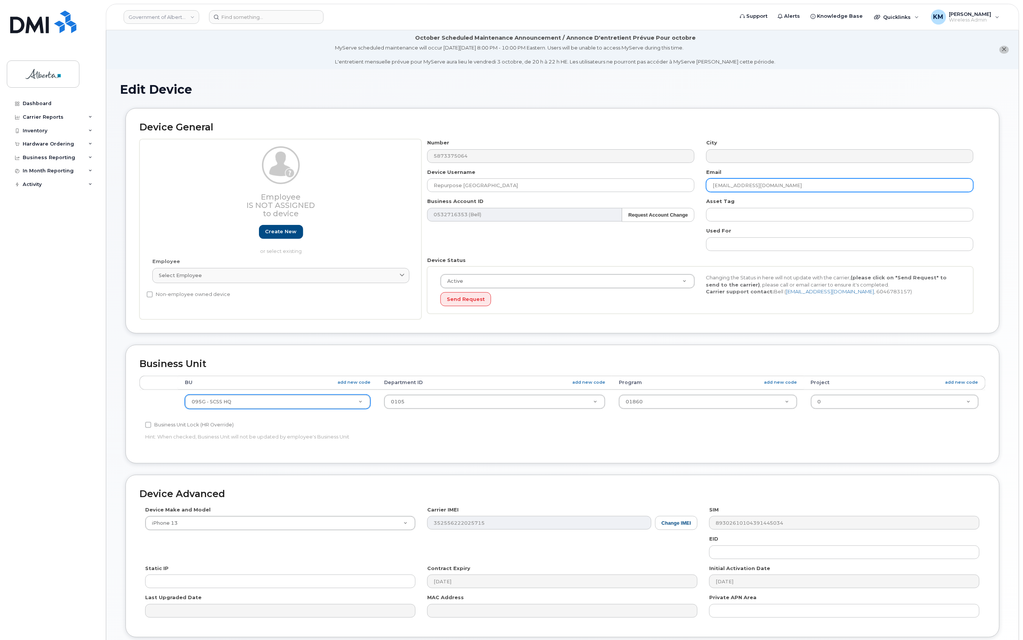
type input "[EMAIL_ADDRESS][DOMAIN_NAME]"
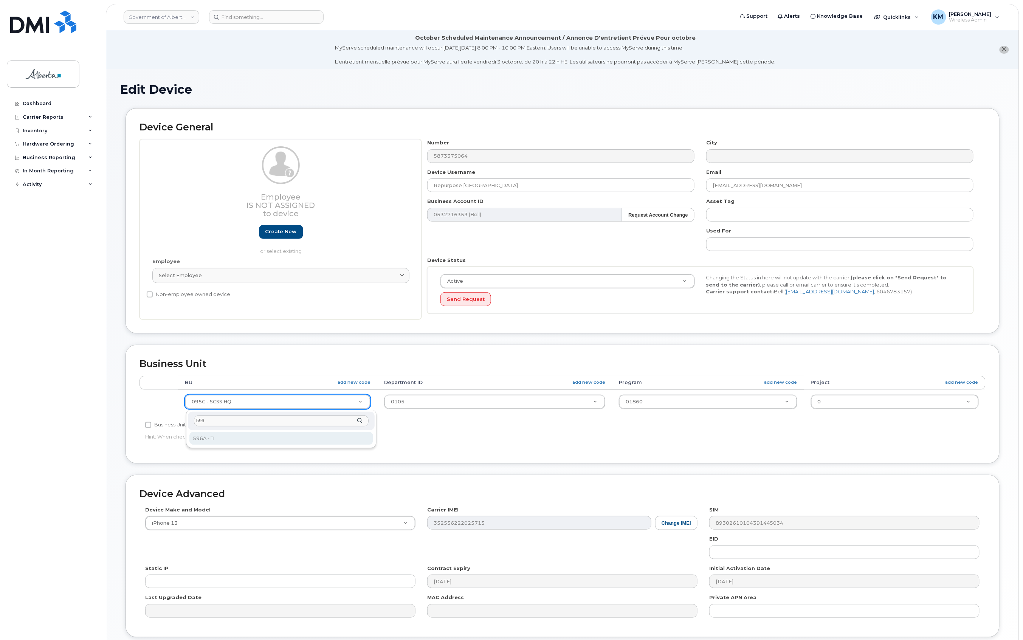
type input "596"
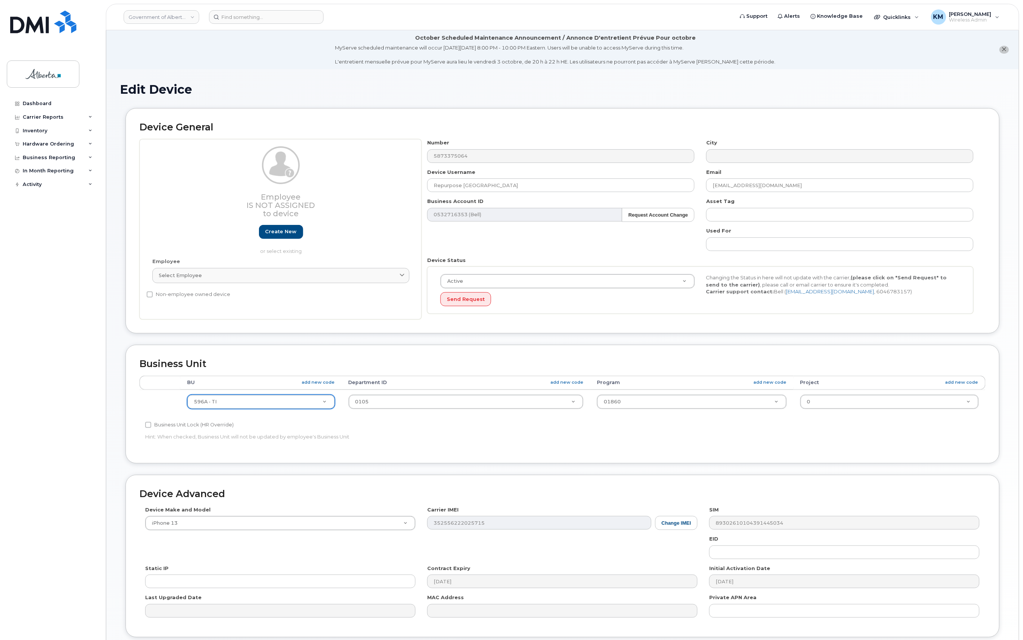
select select "4797729"
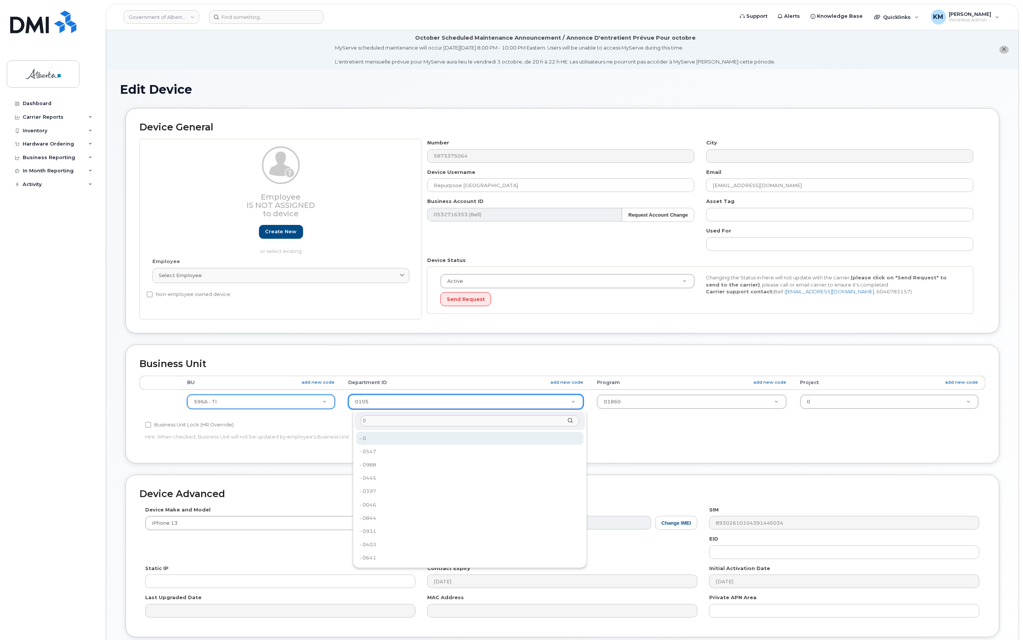
type input "0"
type input "4806341"
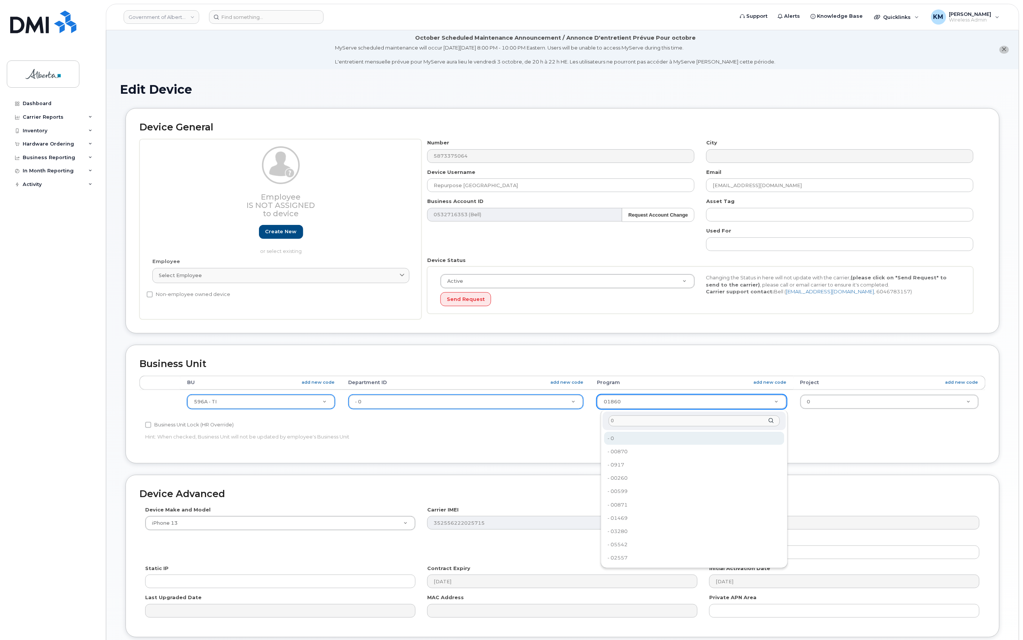
type input "0"
type input "4806366"
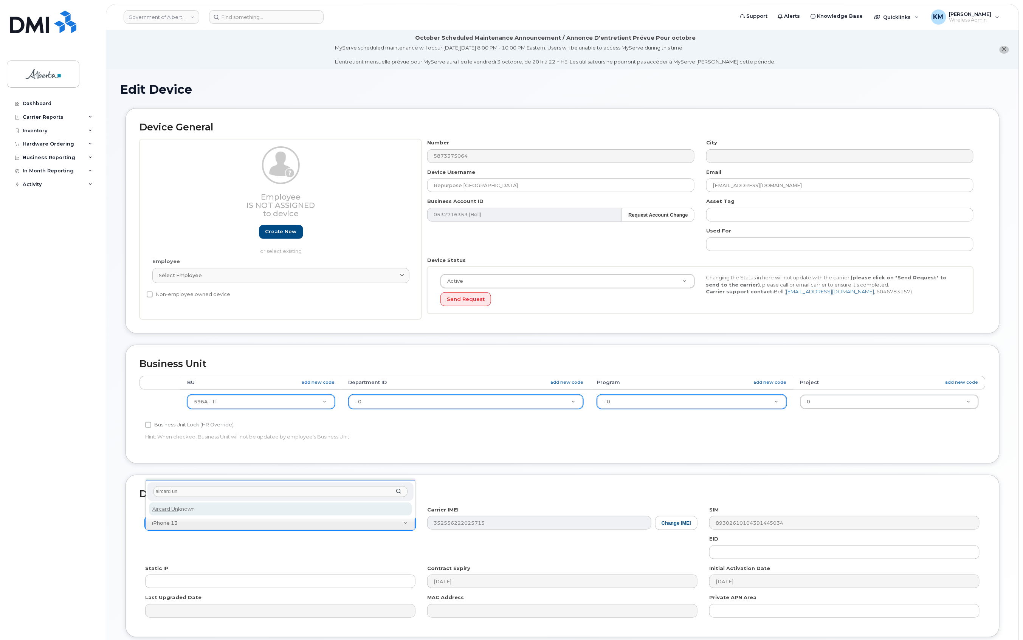
type input "aircard un"
select select "971"
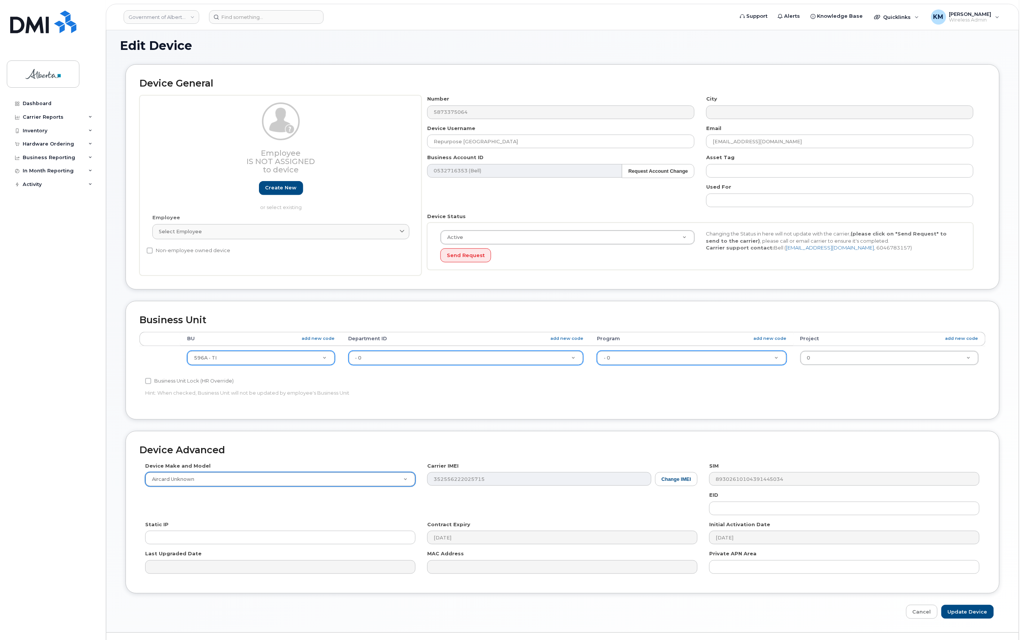
scroll to position [63, 0]
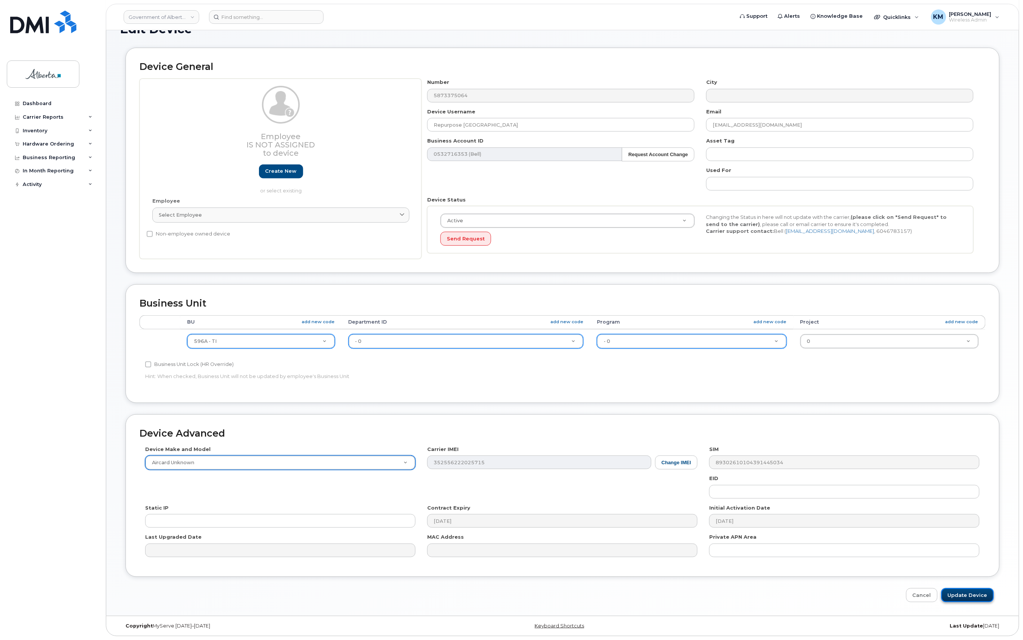
click at [953, 594] on input "Update Device" at bounding box center [967, 595] width 53 height 14
type input "Saving..."
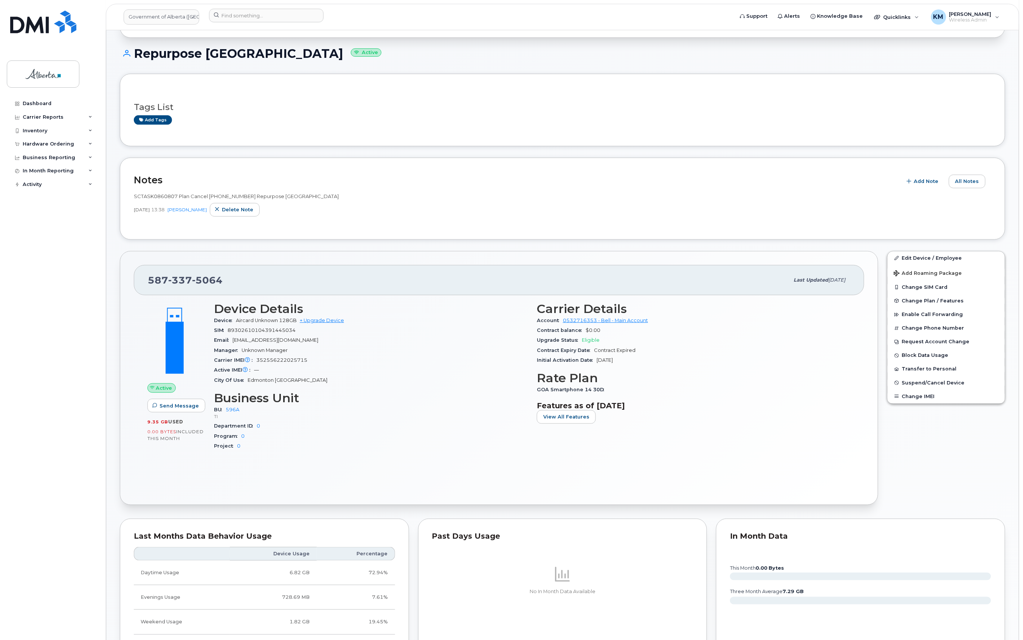
scroll to position [101, 0]
click at [926, 302] on span "Change Plan / Features" at bounding box center [933, 301] width 62 height 6
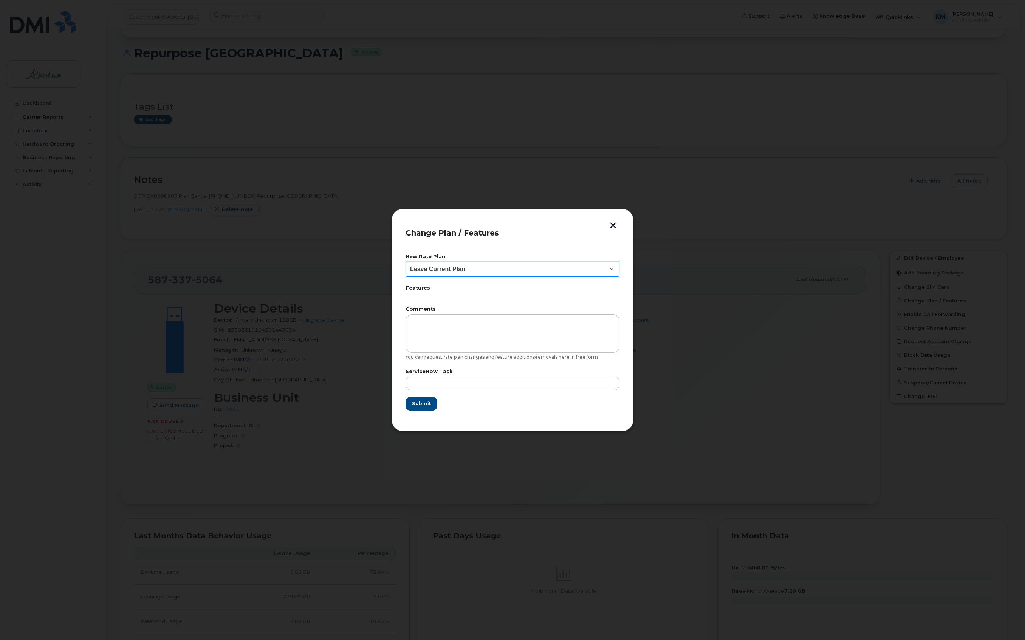
click at [525, 267] on select "Leave Current Plan GOA Data plan 9 30 d GOA–Unlimited Data Plan 9" at bounding box center [513, 269] width 214 height 15
select select "1790211"
click at [406, 262] on select "Leave Current Plan GOA Data plan 9 30 d GOA–Unlimited Data Plan 9" at bounding box center [513, 269] width 214 height 15
click at [451, 383] on input "text" at bounding box center [513, 384] width 214 height 14
type input "SCTASK0860807"
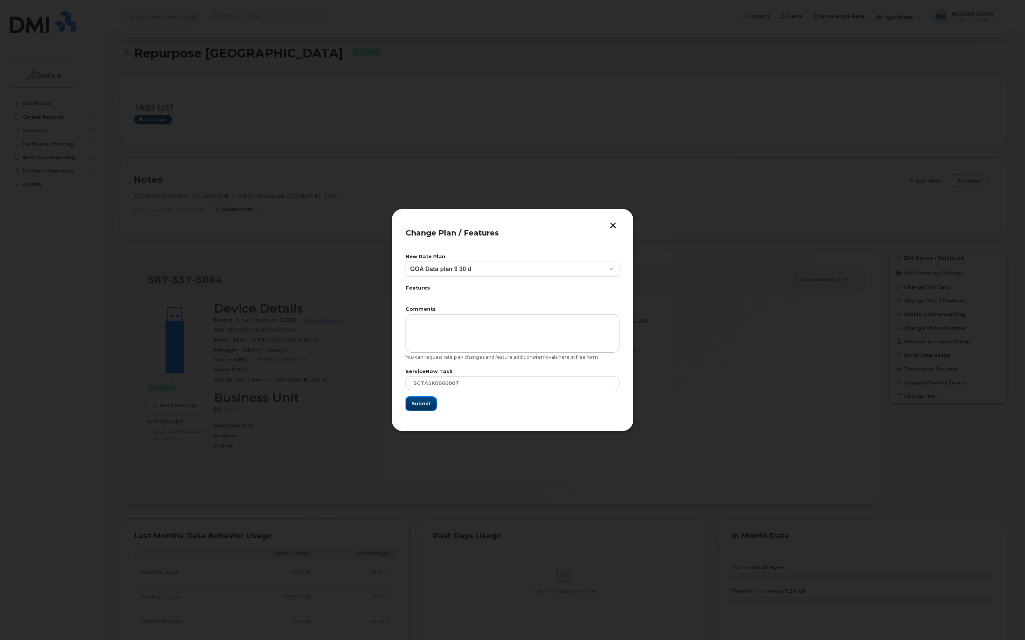
click at [411, 407] on button "Submit" at bounding box center [421, 404] width 31 height 14
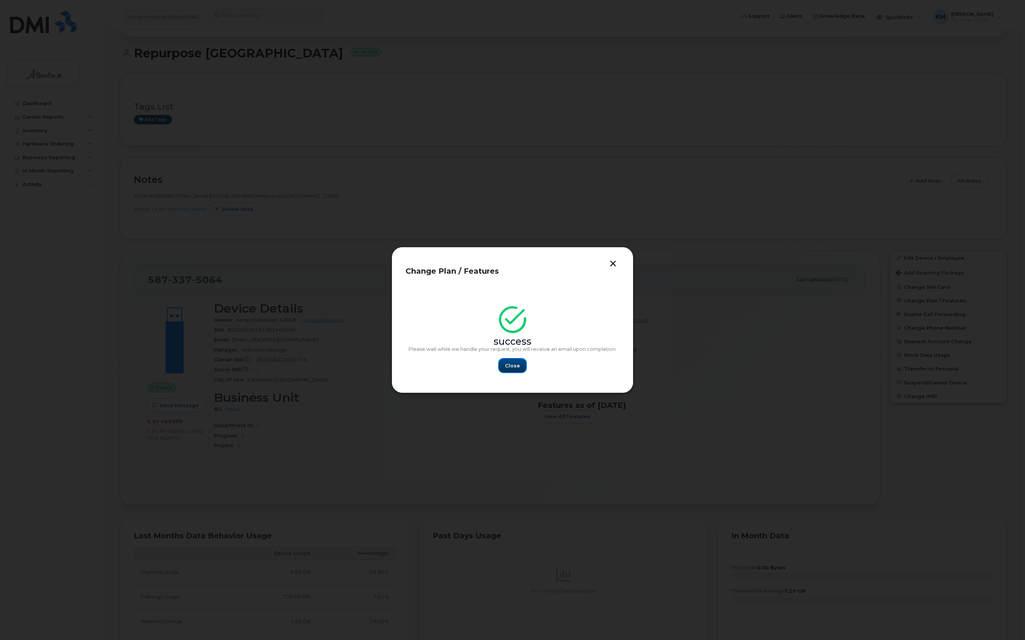
click at [523, 369] on button "Close" at bounding box center [512, 366] width 27 height 14
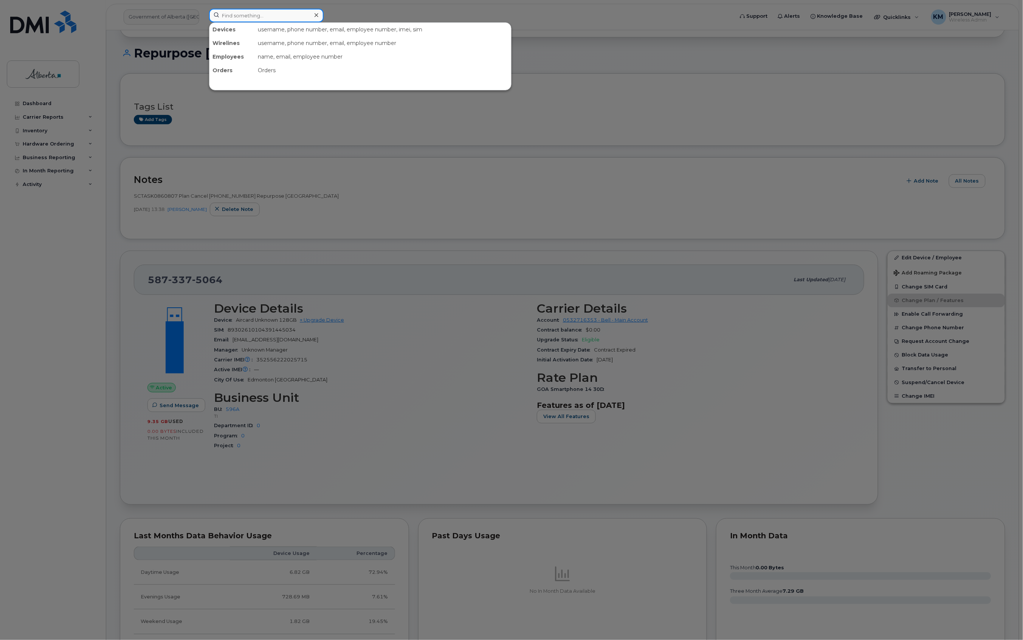
click at [265, 19] on input at bounding box center [266, 16] width 115 height 14
type input "7803705101"
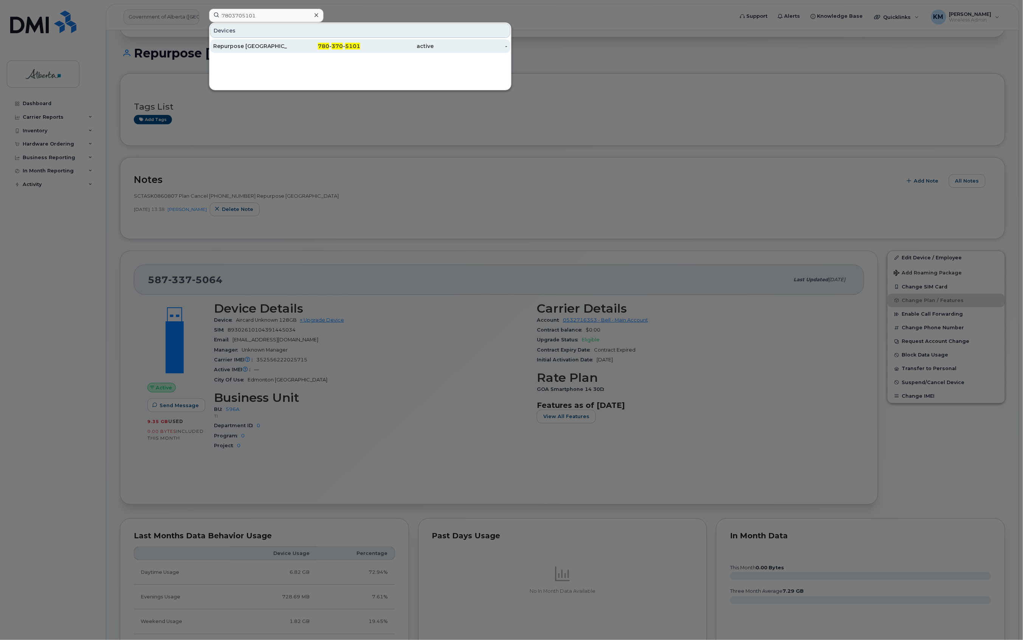
click at [278, 48] on div "Repurpose [GEOGRAPHIC_DATA][PERSON_NAME]" at bounding box center [250, 46] width 74 height 8
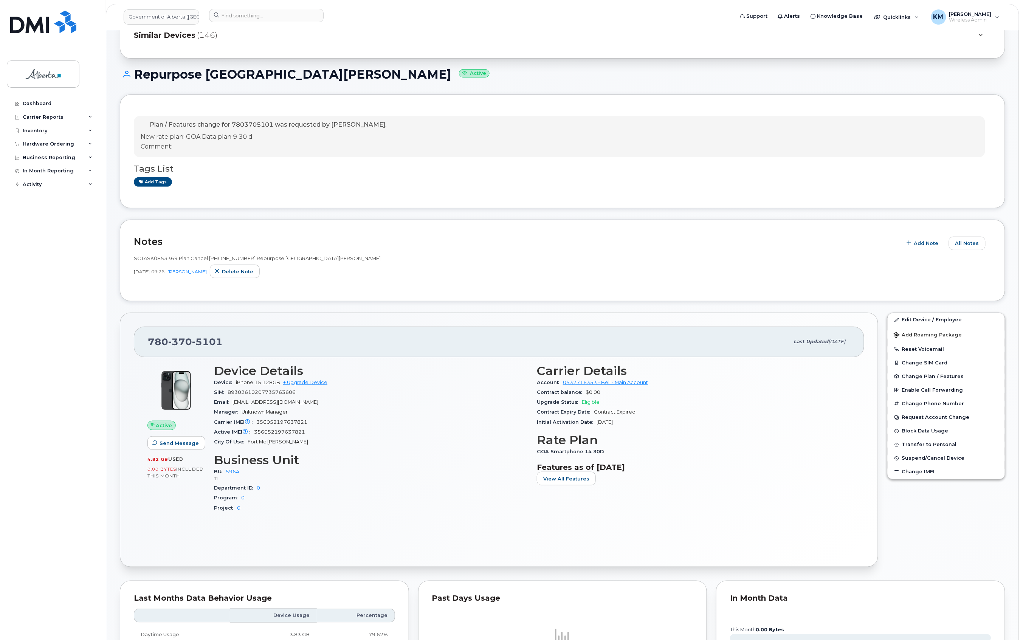
scroll to position [101, 0]
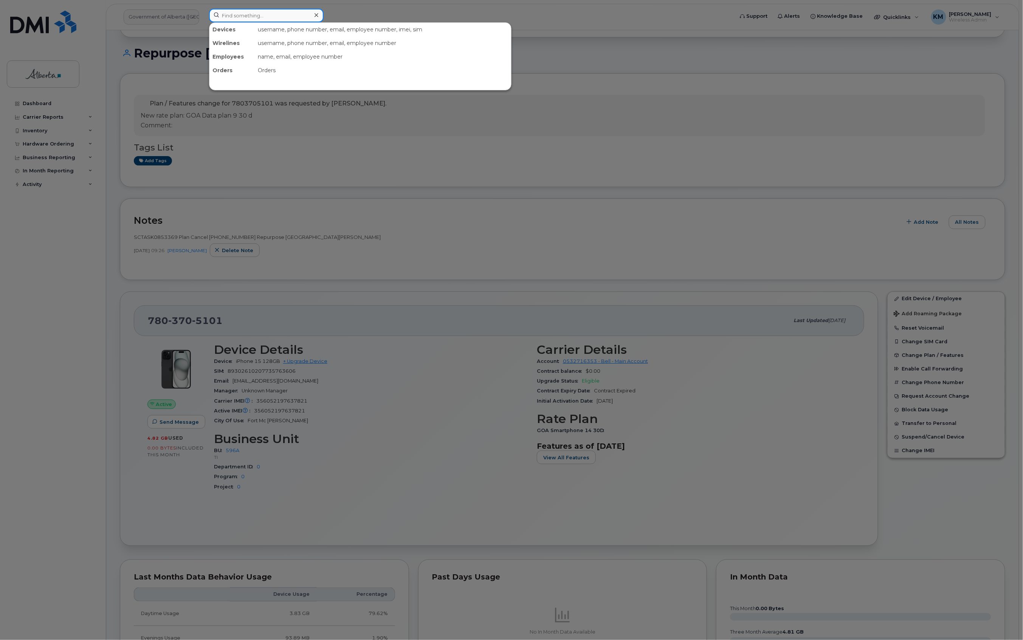
click at [280, 16] on input at bounding box center [266, 16] width 115 height 14
type input "7806255682"
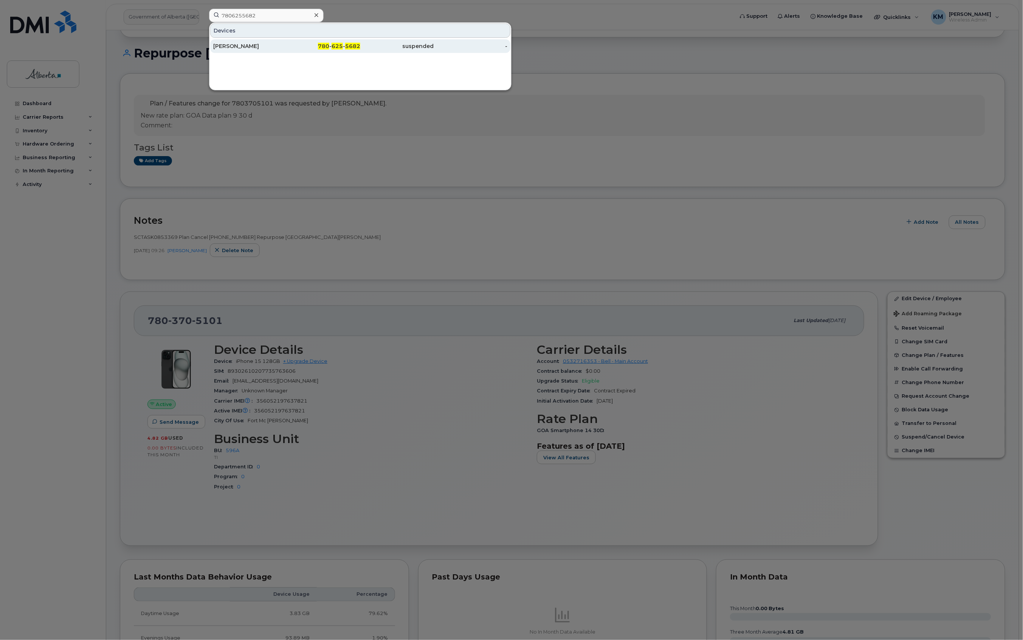
click at [257, 48] on div "[PERSON_NAME]" at bounding box center [250, 46] width 74 height 8
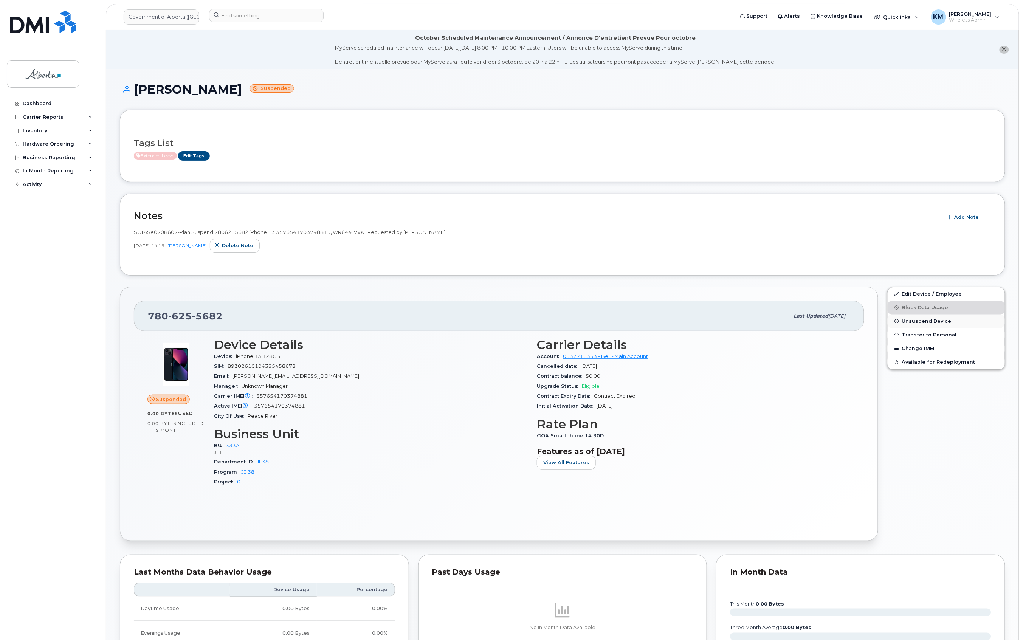
click at [941, 321] on span "Unsuspend Device" at bounding box center [927, 321] width 50 height 6
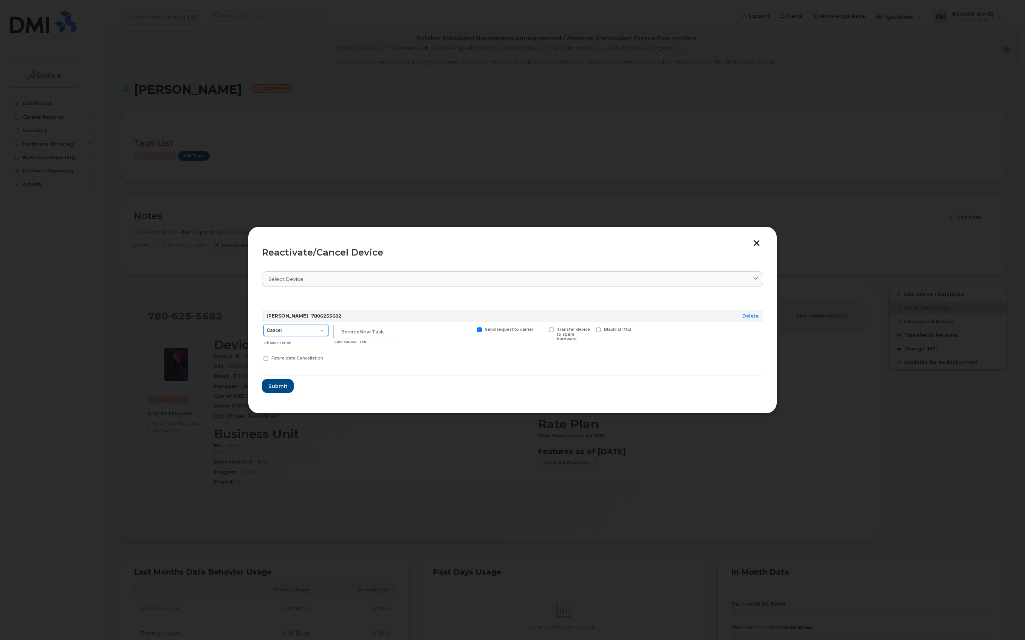
click at [320, 332] on select "Cancel Suspend - Extend Suspension Reactivate" at bounding box center [296, 330] width 65 height 11
select select "[object Object]"
click at [264, 325] on select "Cancel Suspend - Extend Suspension Reactivate" at bounding box center [296, 330] width 65 height 11
click at [356, 329] on input "text" at bounding box center [366, 332] width 67 height 14
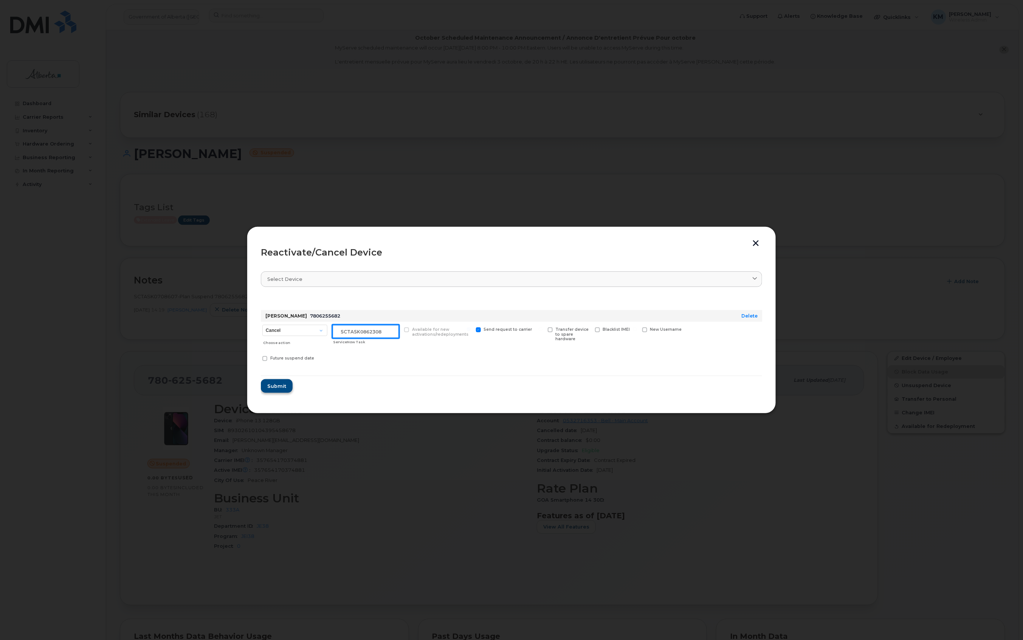
type input "SCTASK0862308"
click at [287, 386] on button "Submit" at bounding box center [276, 386] width 31 height 14
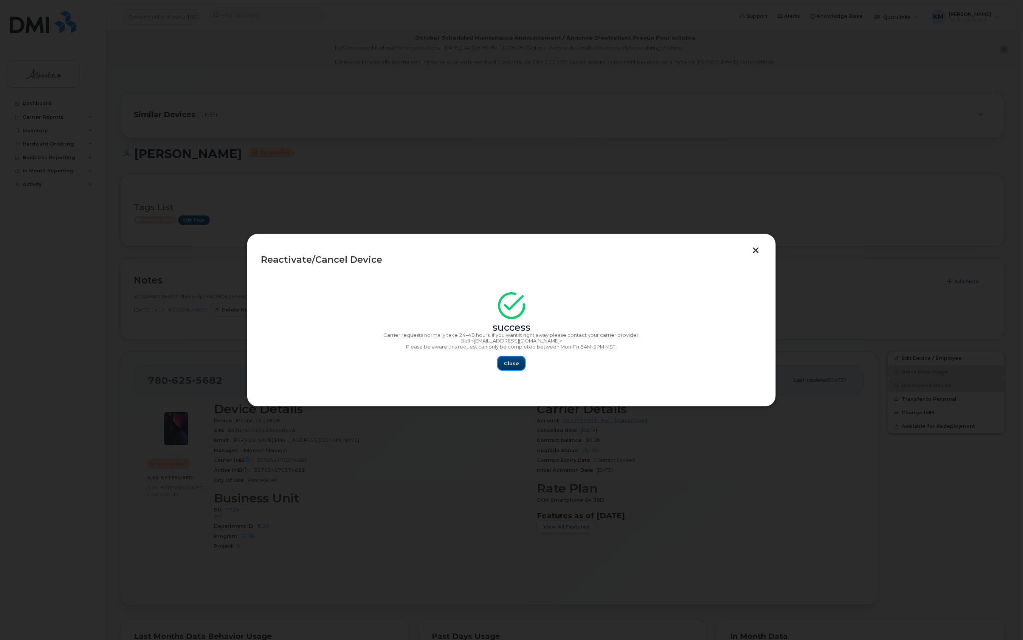
click at [507, 366] on span "Close" at bounding box center [511, 363] width 15 height 7
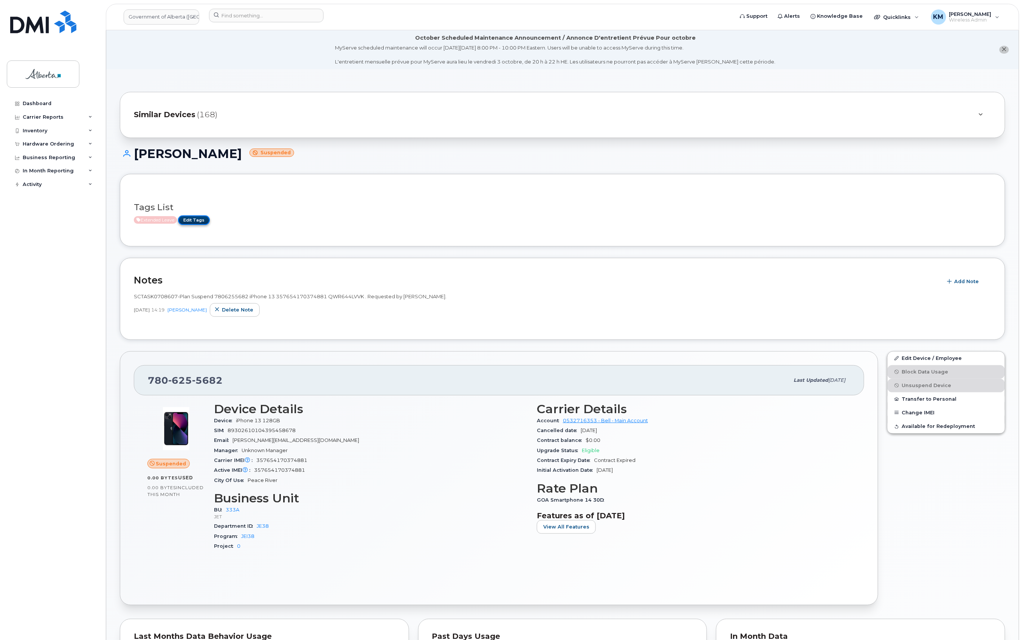
click at [200, 221] on link "Edit Tags" at bounding box center [194, 220] width 32 height 9
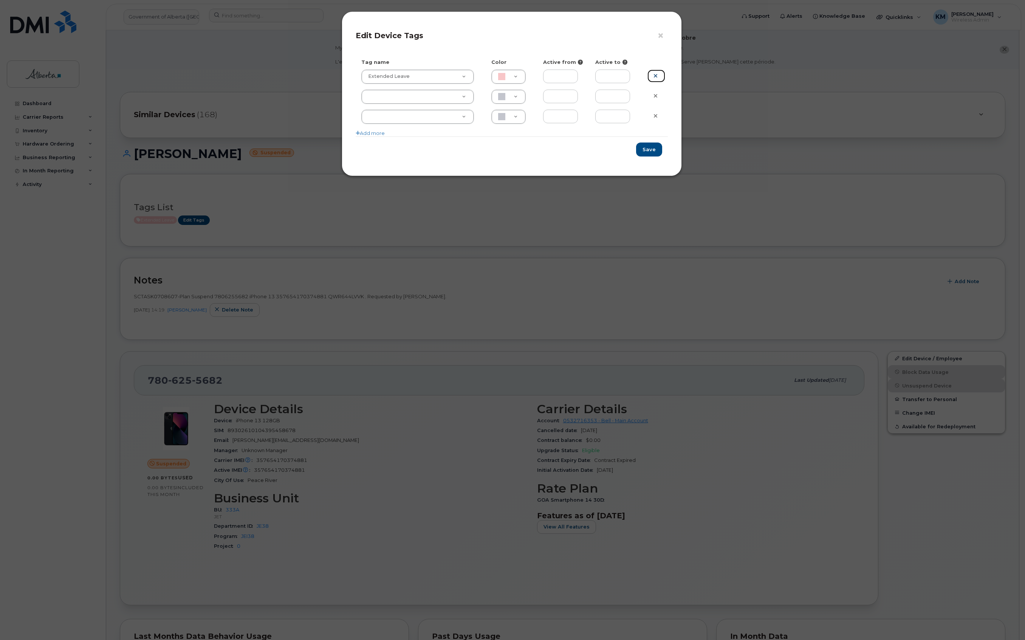
click at [656, 76] on icon at bounding box center [656, 76] width 4 height 6
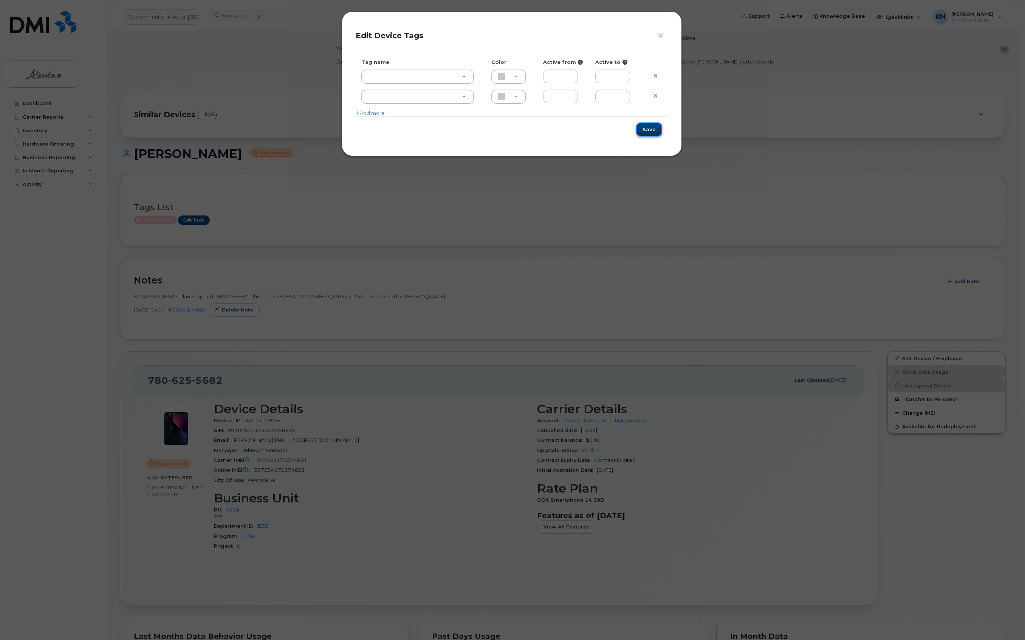
click at [648, 132] on button "Save" at bounding box center [649, 129] width 26 height 14
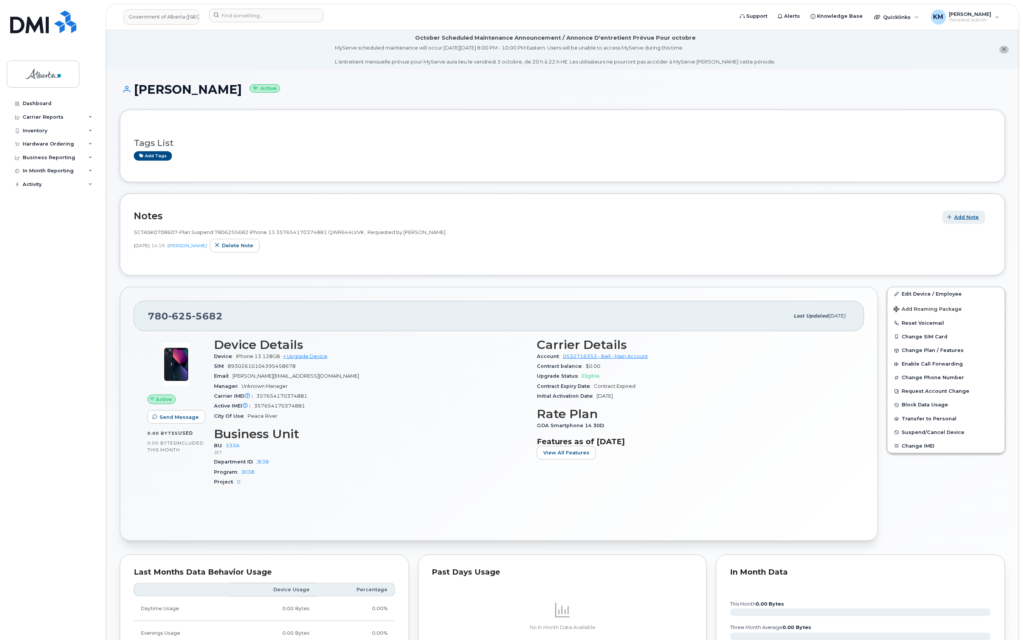
click at [972, 219] on span "Add Note" at bounding box center [967, 217] width 25 height 7
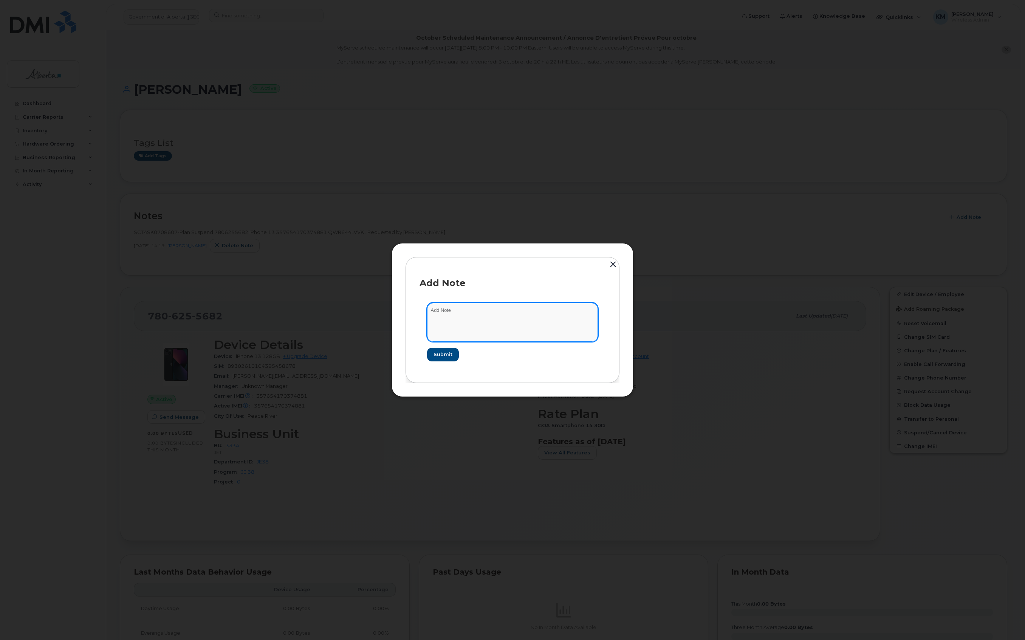
click at [466, 315] on textarea at bounding box center [512, 322] width 171 height 39
type textarea "s"
click at [526, 312] on textarea "SCTASK0862308 -" at bounding box center [511, 322] width 171 height 39
paste textarea "Plan Unsuspend - (1)"
type textarea "SCTASK0862308 - Plan Unsuspend - (1)"
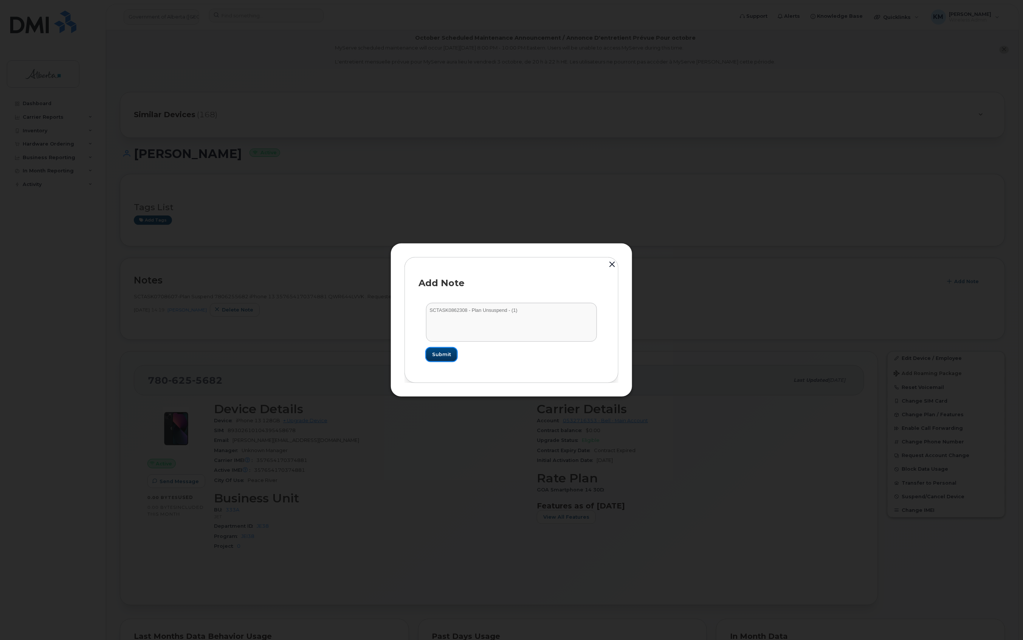
click at [443, 358] on span "Submit" at bounding box center [441, 354] width 19 height 7
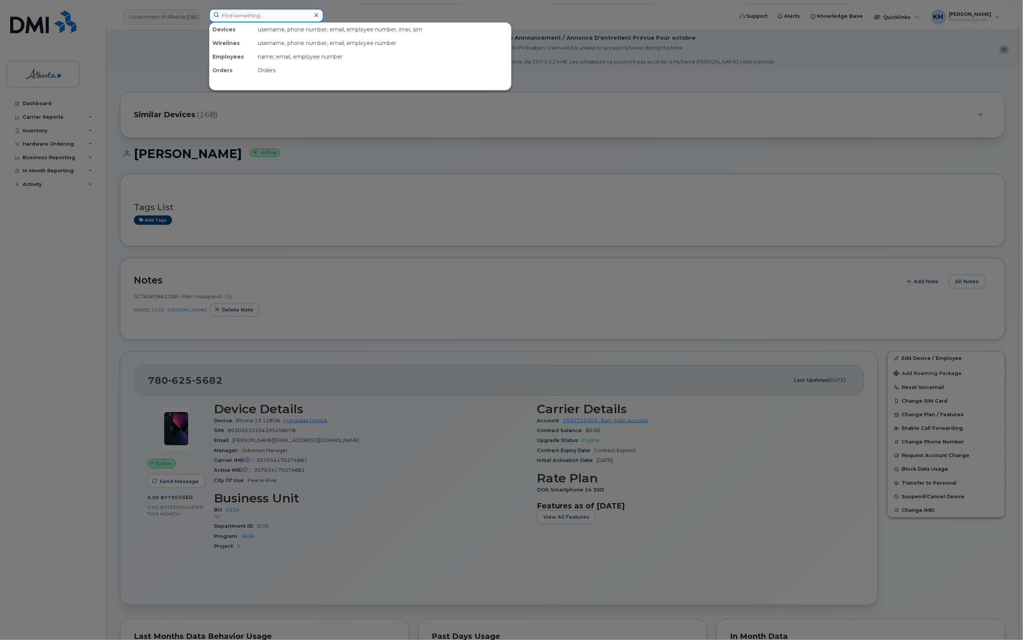
click at [237, 17] on input at bounding box center [266, 16] width 115 height 14
type input "5873346354"
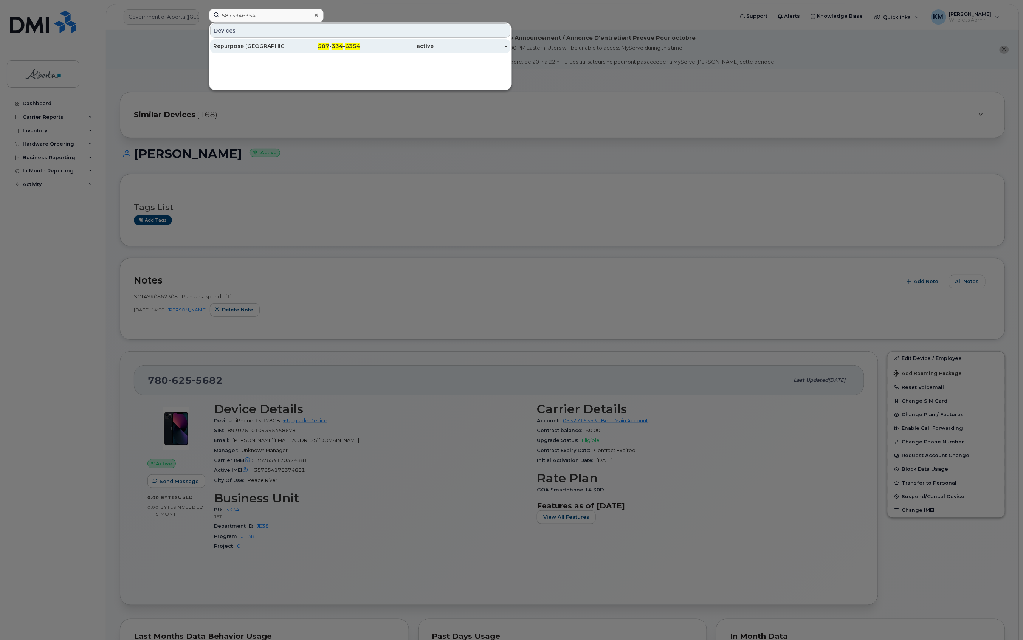
click at [248, 46] on div "Repurpose [GEOGRAPHIC_DATA]" at bounding box center [250, 46] width 74 height 8
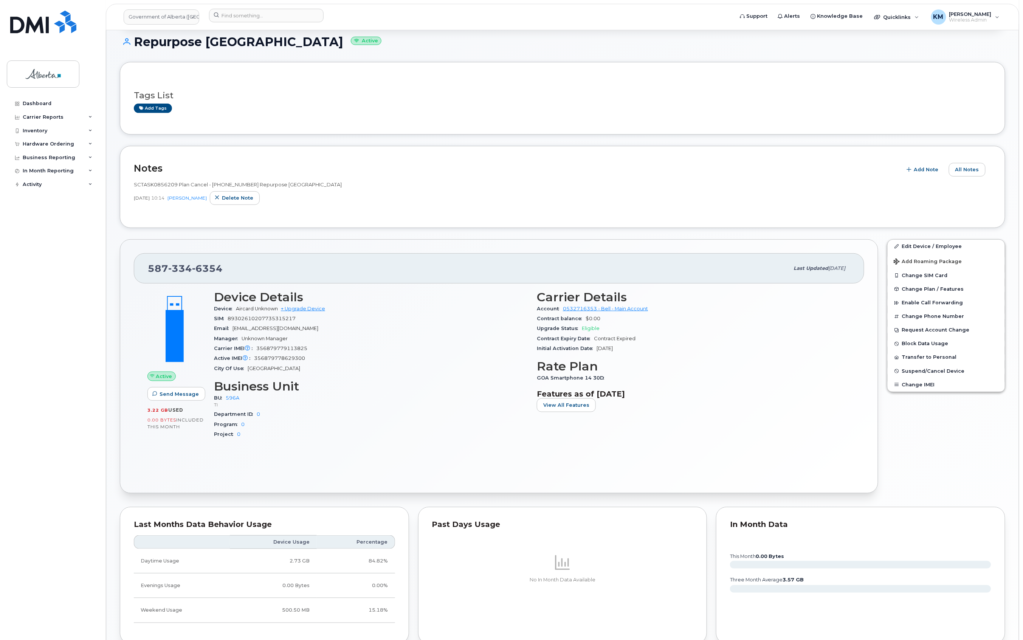
scroll to position [101, 0]
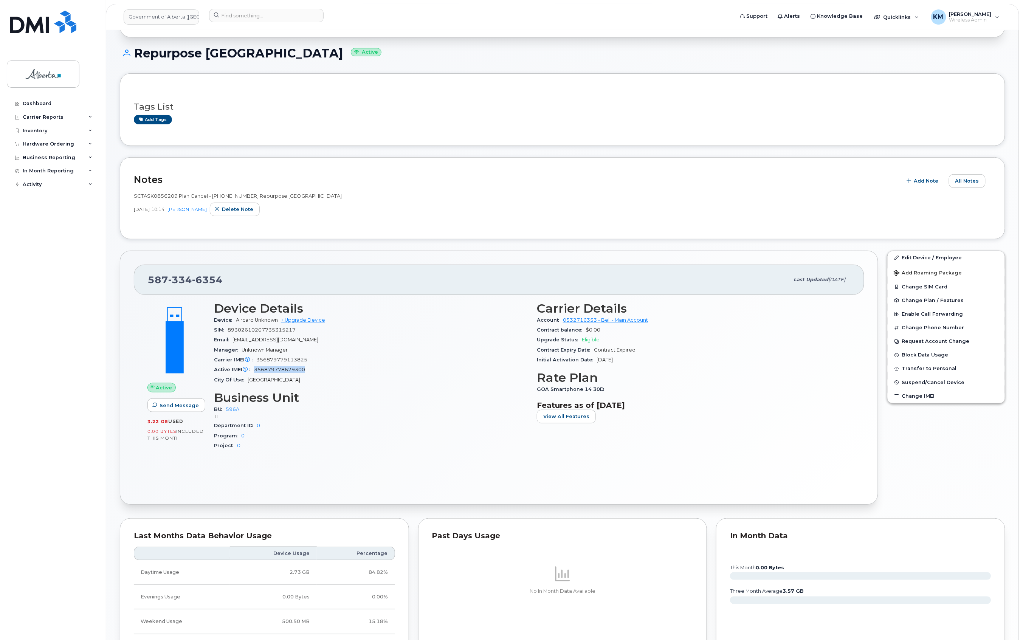
drag, startPoint x: 310, startPoint y: 371, endPoint x: 253, endPoint y: 371, distance: 57.5
click at [253, 371] on div "Active IMEI Active IMEI is refreshed daily with a delay of up to 48 hours follo…" at bounding box center [371, 370] width 314 height 10
copy span "356879778629300"
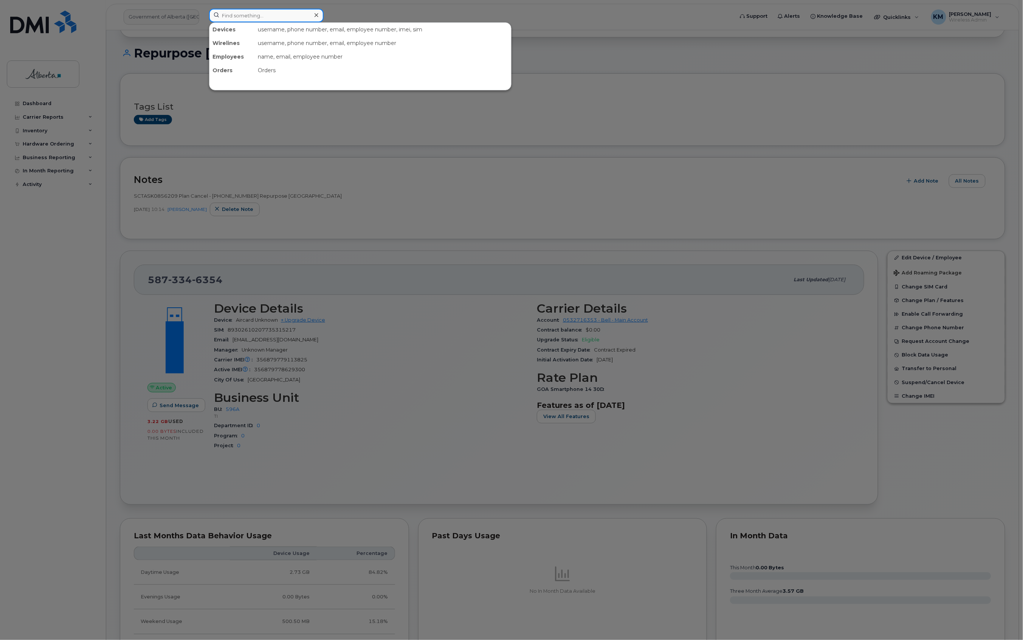
click at [254, 19] on input at bounding box center [266, 16] width 115 height 14
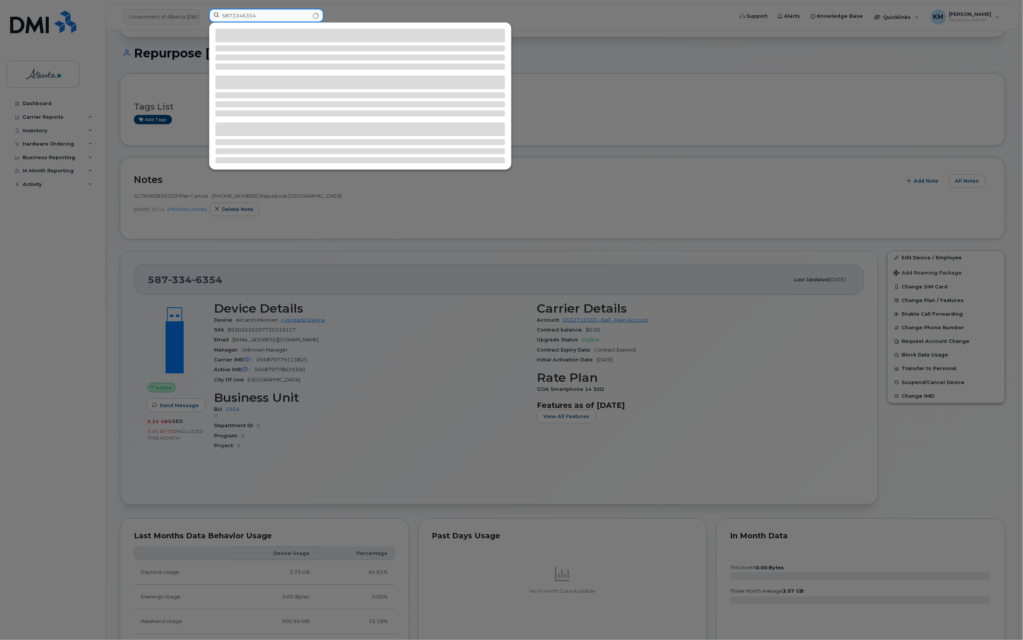
type input "5873346354"
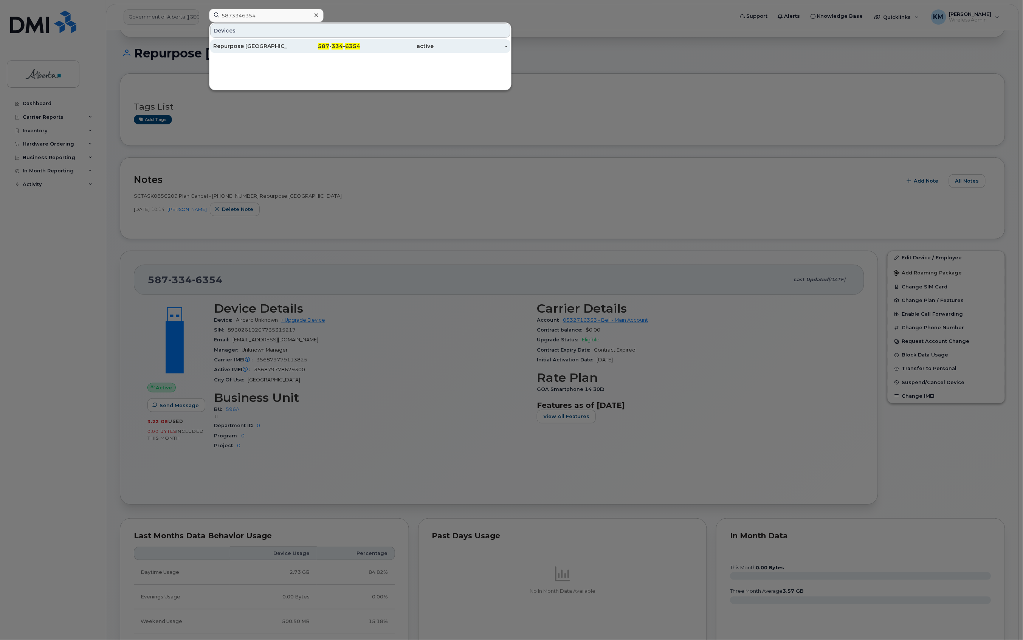
click at [247, 44] on div "Repurpose [GEOGRAPHIC_DATA]" at bounding box center [250, 46] width 74 height 8
